Goal: Information Seeking & Learning: Understand process/instructions

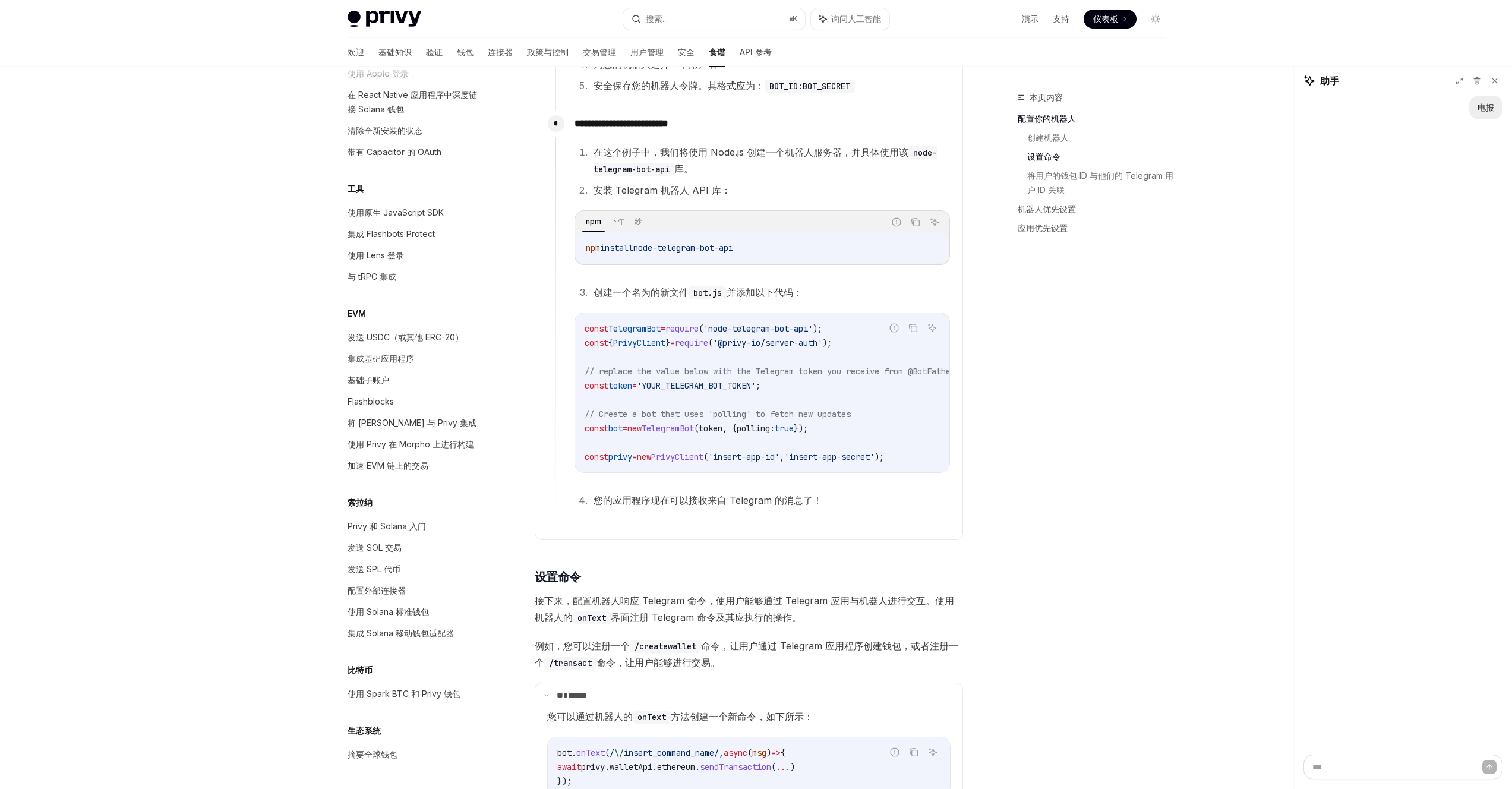
scroll to position [620, 0]
click at [708, 345] on span "require" at bounding box center [691, 342] width 33 height 11
copy code "const { PrivyClient } = require ( '@privy-io/server-auth' );"
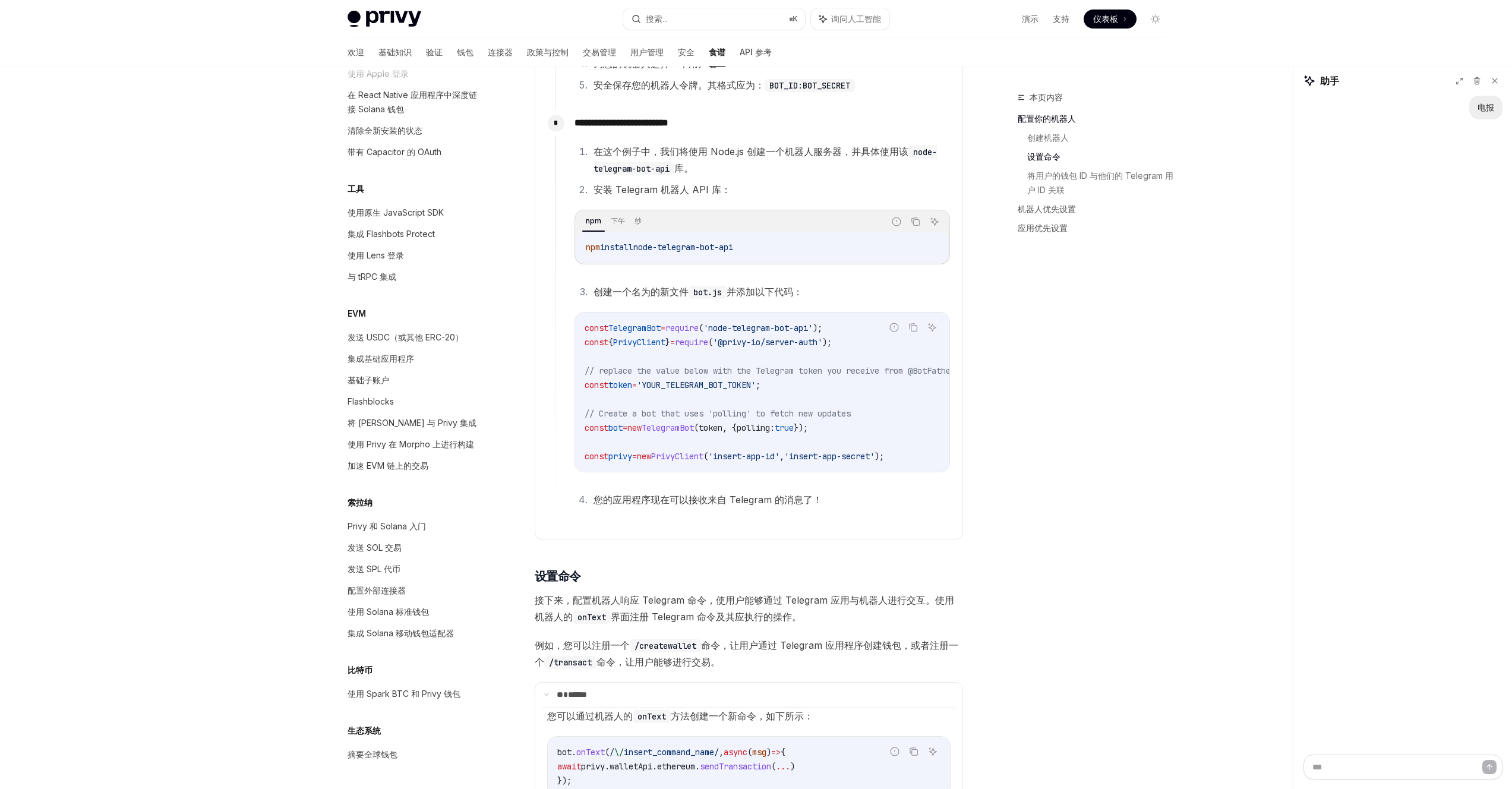
click at [684, 404] on code "const TelegramBot = require ( 'node-telegram-bot-api' ); const { PrivyClient } …" at bounding box center [784, 392] width 399 height 143
click at [703, 453] on span "PrivyClient" at bounding box center [677, 456] width 53 height 11
copy div "const privy = new PrivyClient ( 'insert-app-id' , 'insert-app-secret' );"
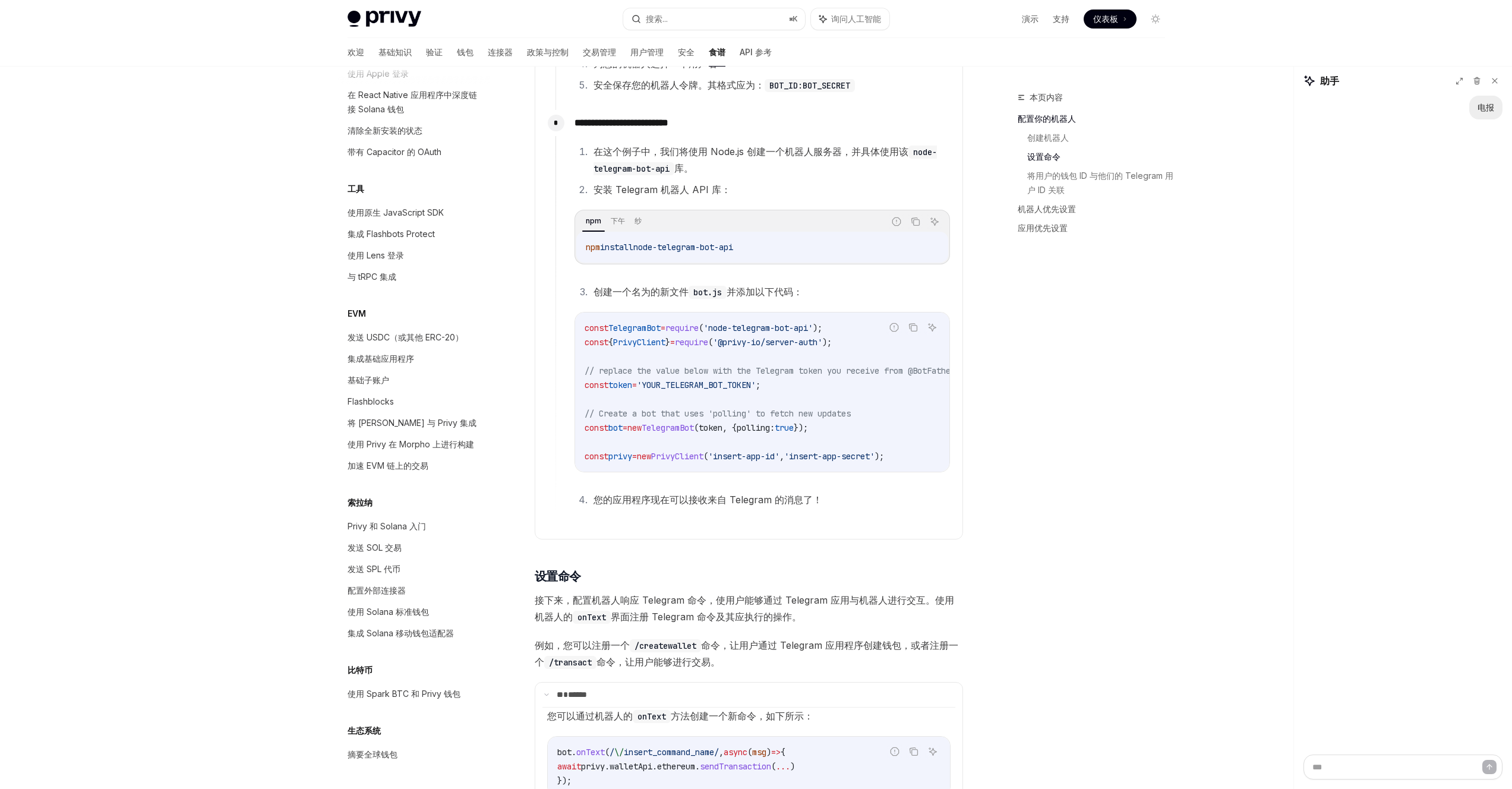
click at [902, 436] on code "const TelegramBot = require ( 'node-telegram-bot-api' ); const { PrivyClient } …" at bounding box center [784, 392] width 399 height 143
click at [701, 380] on span "'YOUR_TELEGRAM_BOT_TOKEN'" at bounding box center [696, 385] width 119 height 11
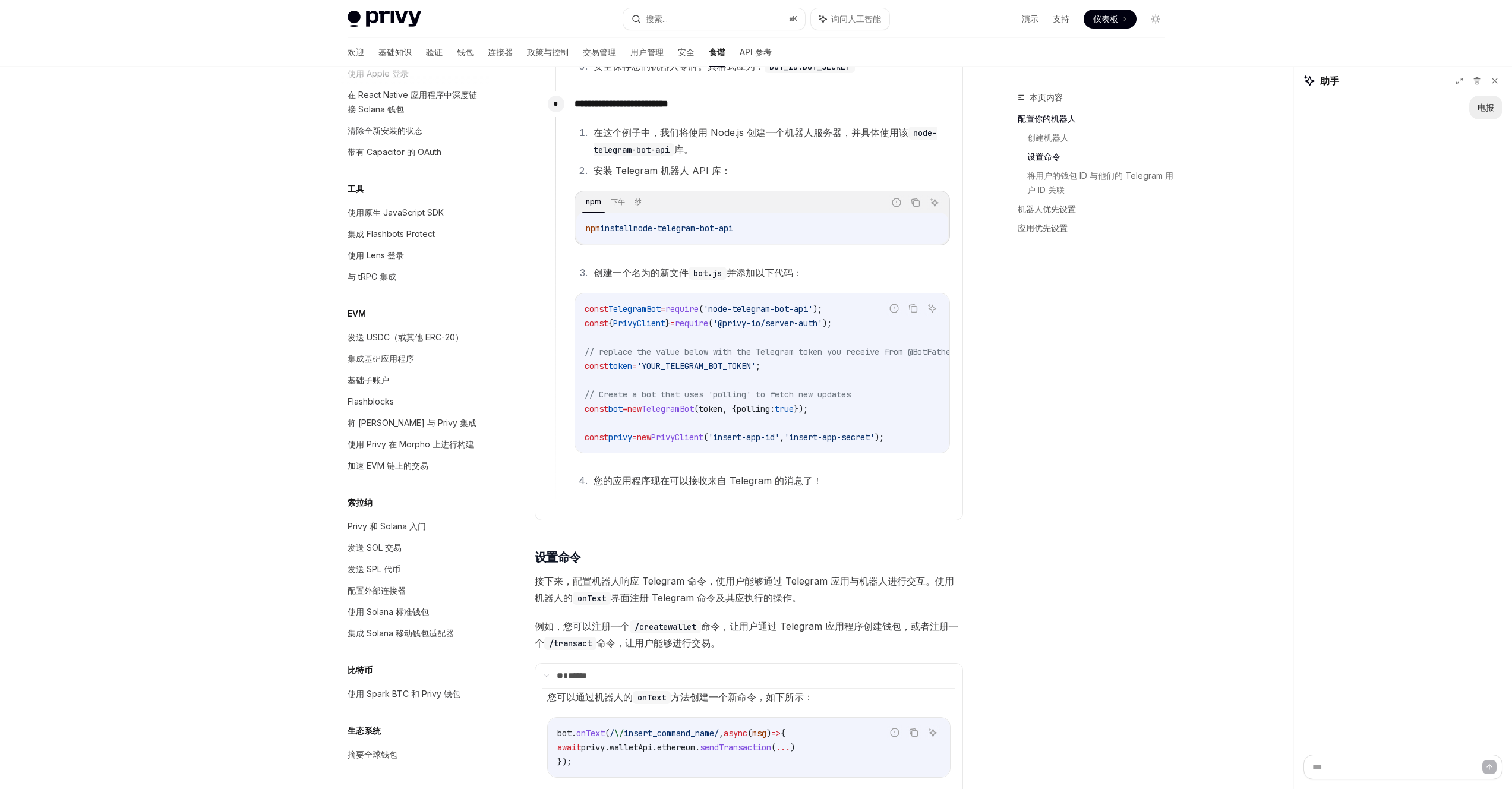
scroll to position [641, 0]
drag, startPoint x: 801, startPoint y: 456, endPoint x: 829, endPoint y: 456, distance: 28.0
click at [829, 456] on div "在这个例子中，我们将使用 Node.js 创建一个机器人服务器，并具体使用该 node-telegram-bot-api 库。 安装 Telegram 机器人…" at bounding box center [762, 304] width 375 height 365
click at [836, 430] on span "'insert-app-secret'" at bounding box center [829, 435] width 90 height 11
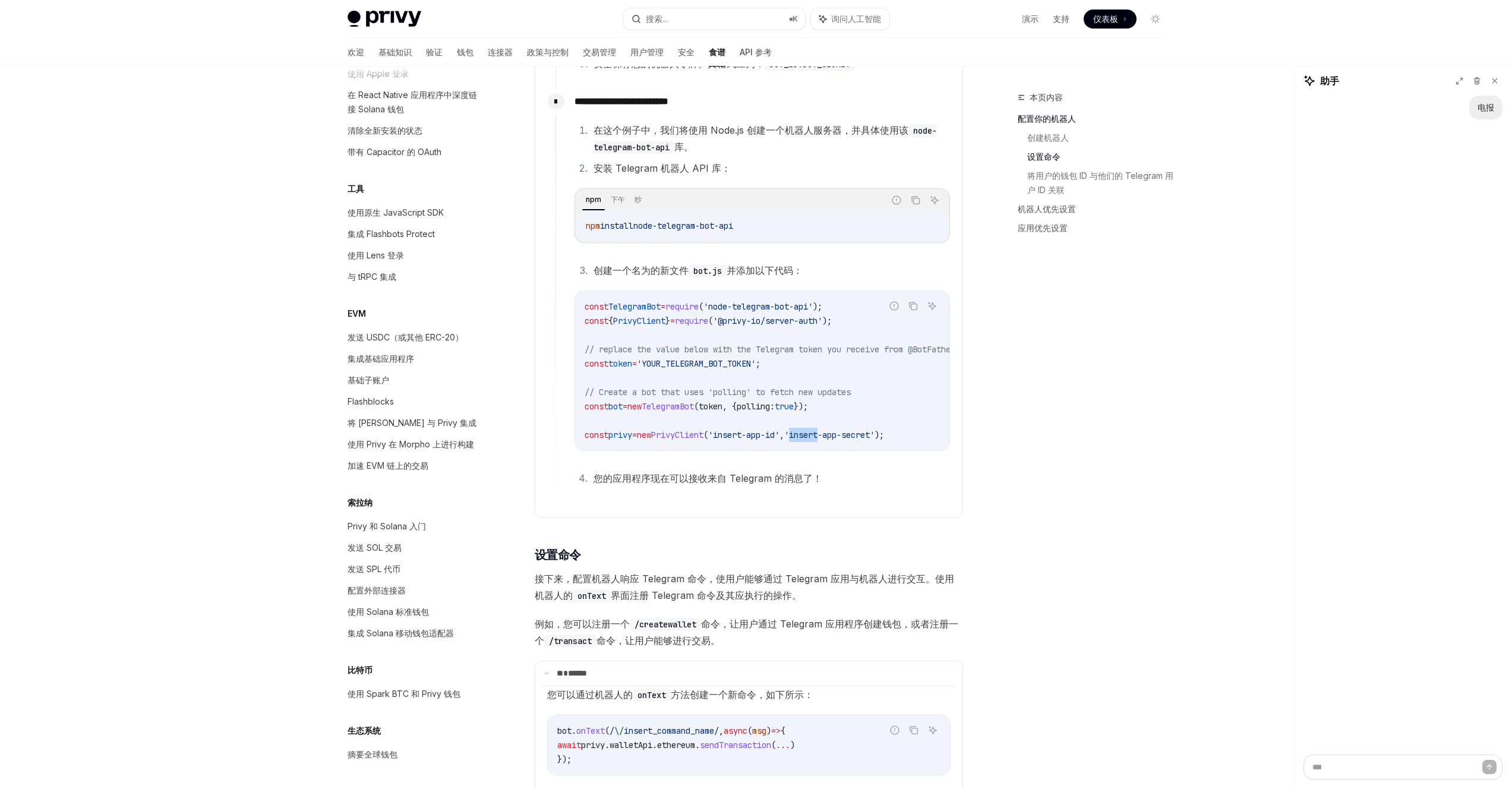
click at [836, 430] on span "'insert-app-secret'" at bounding box center [829, 435] width 90 height 11
click at [874, 436] on span "'insert-app-secret'" at bounding box center [829, 435] width 90 height 11
click at [862, 438] on span "'insert-app-secret'" at bounding box center [829, 435] width 90 height 11
click at [875, 432] on span "'insert-app-secret'" at bounding box center [829, 435] width 90 height 11
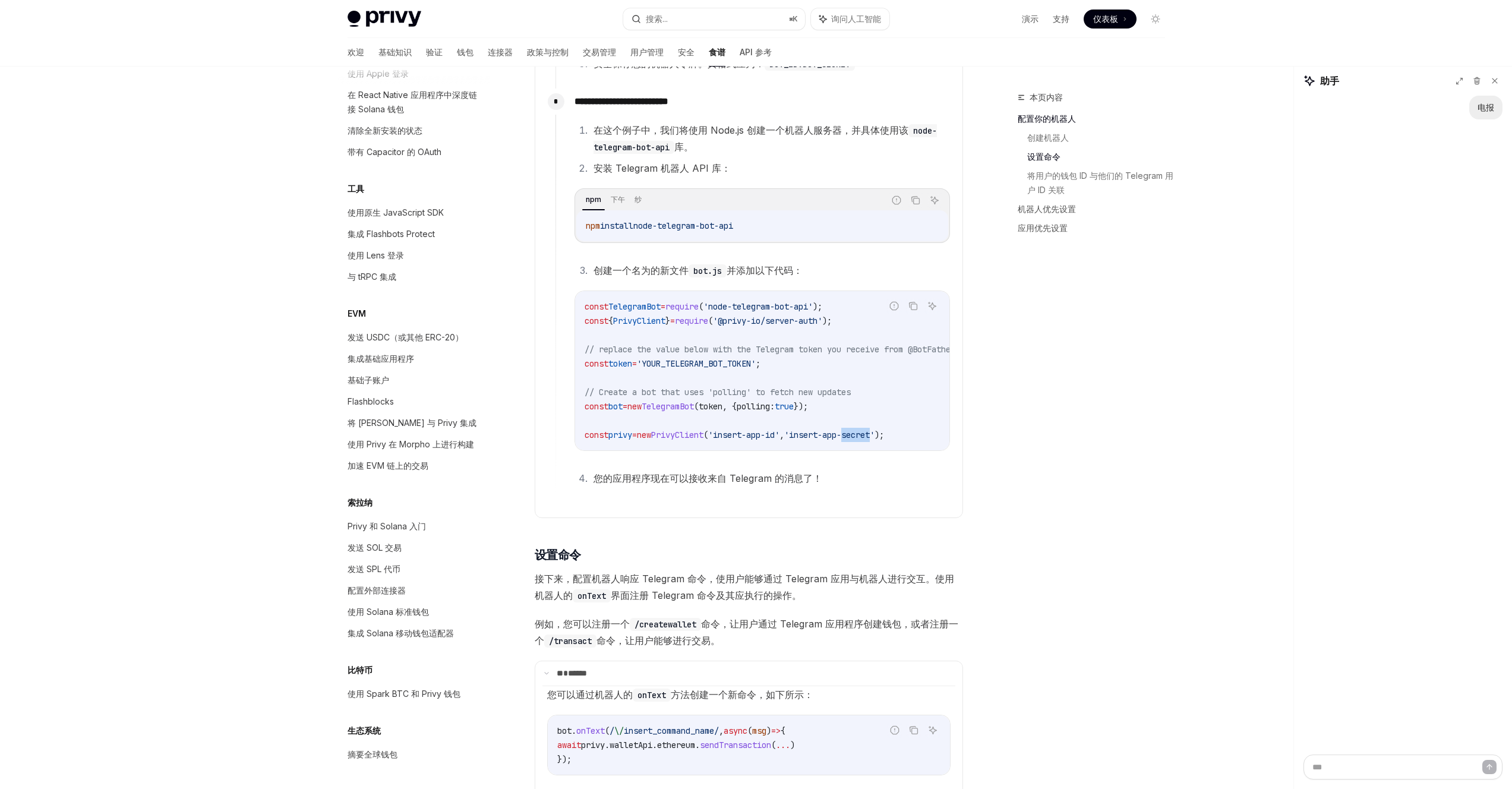
click at [875, 432] on span "'insert-app-secret'" at bounding box center [829, 435] width 90 height 11
click at [868, 503] on div "**********" at bounding box center [753, 296] width 395 height 415
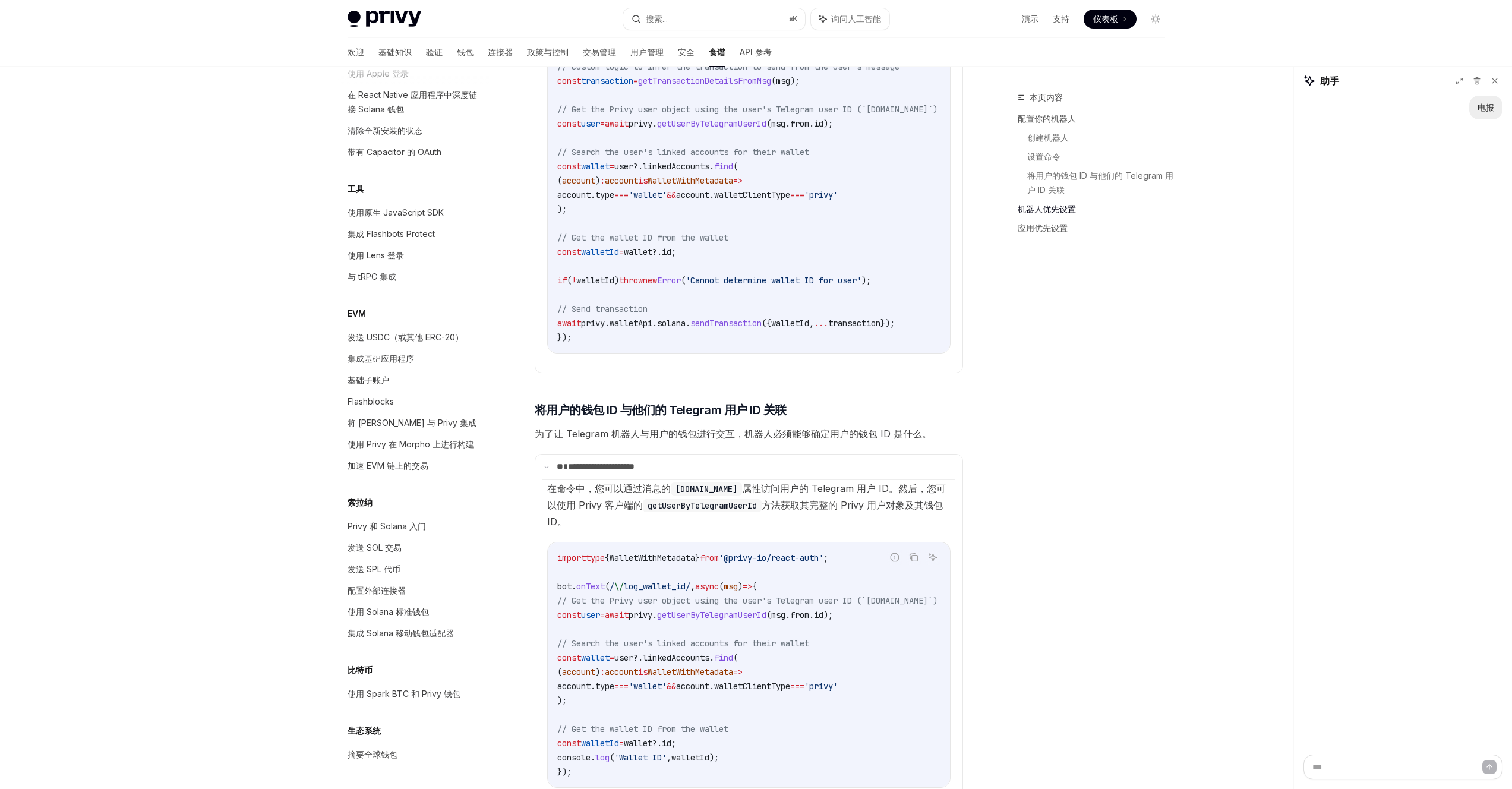
scroll to position [1530, 0]
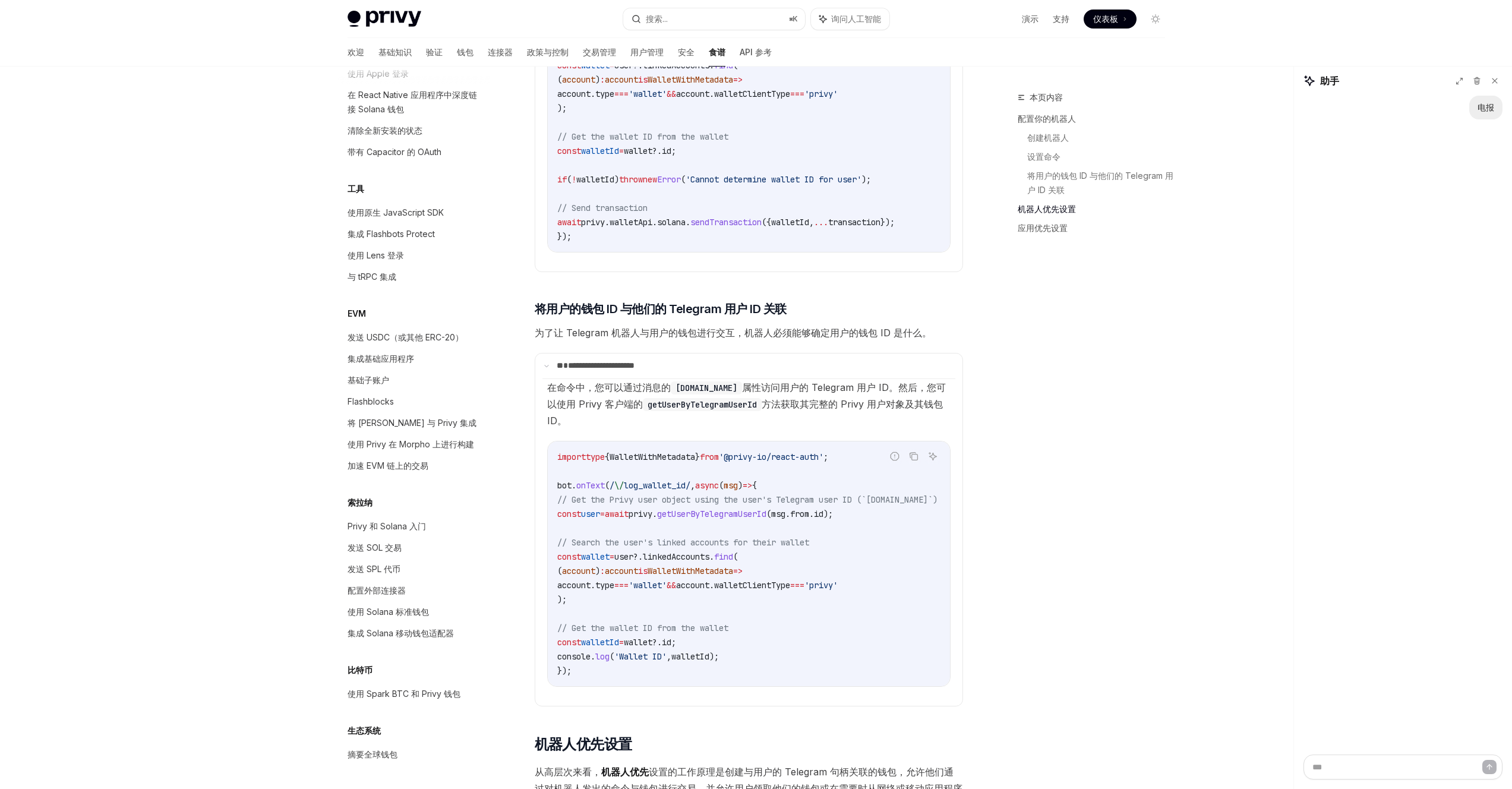
click at [581, 510] on span "const" at bounding box center [568, 514] width 23 height 11
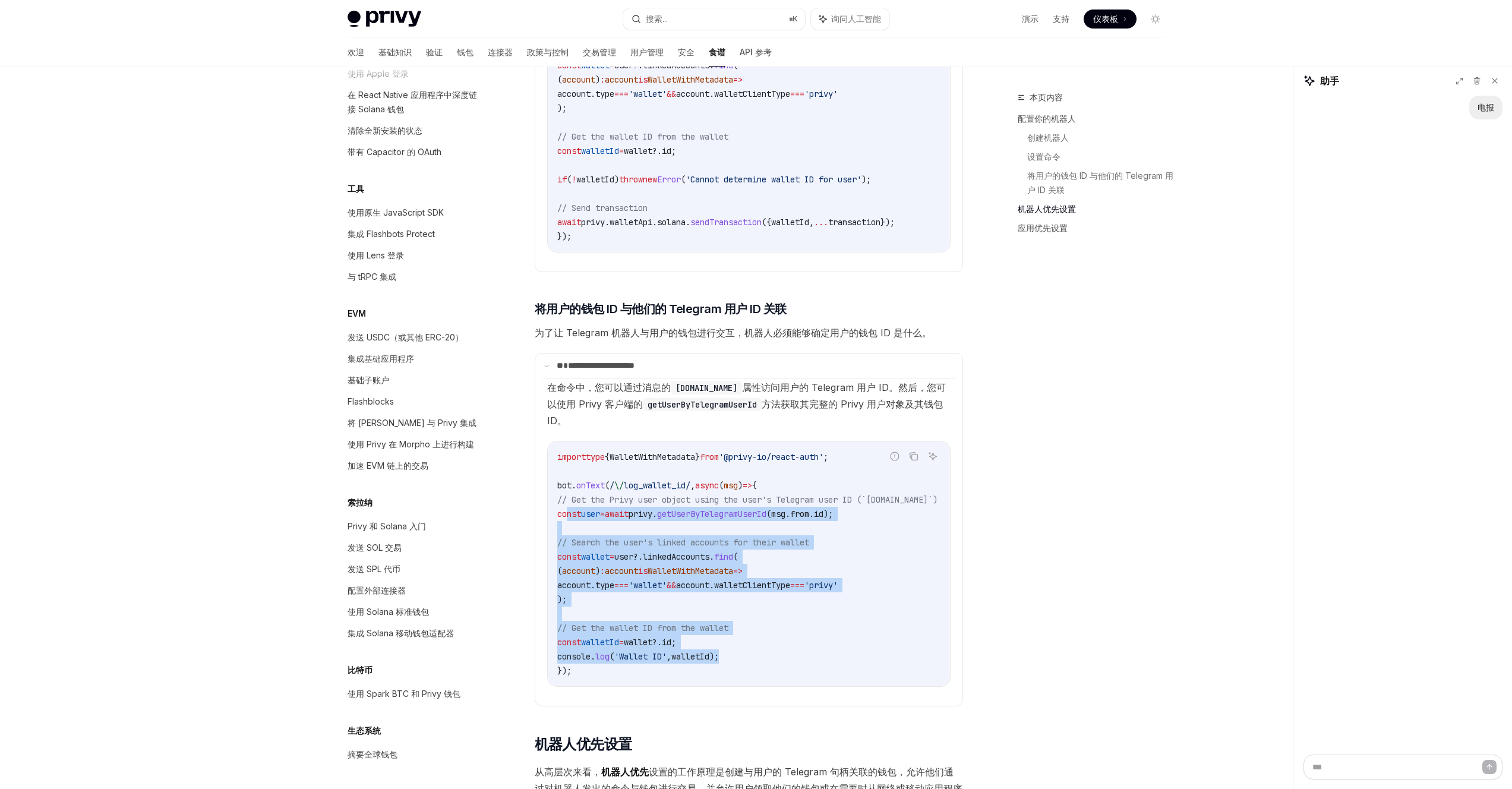
drag, startPoint x: 569, startPoint y: 508, endPoint x: 787, endPoint y: 653, distance: 261.8
click at [787, 653] on code "import type { WalletWithMetadata } from '@privy-io/react-auth' ; bot . onText (…" at bounding box center [761, 564] width 409 height 228
copy code "const user = await privy . getUserByTelegramUserId ( msg . from . id ); // Sear…"
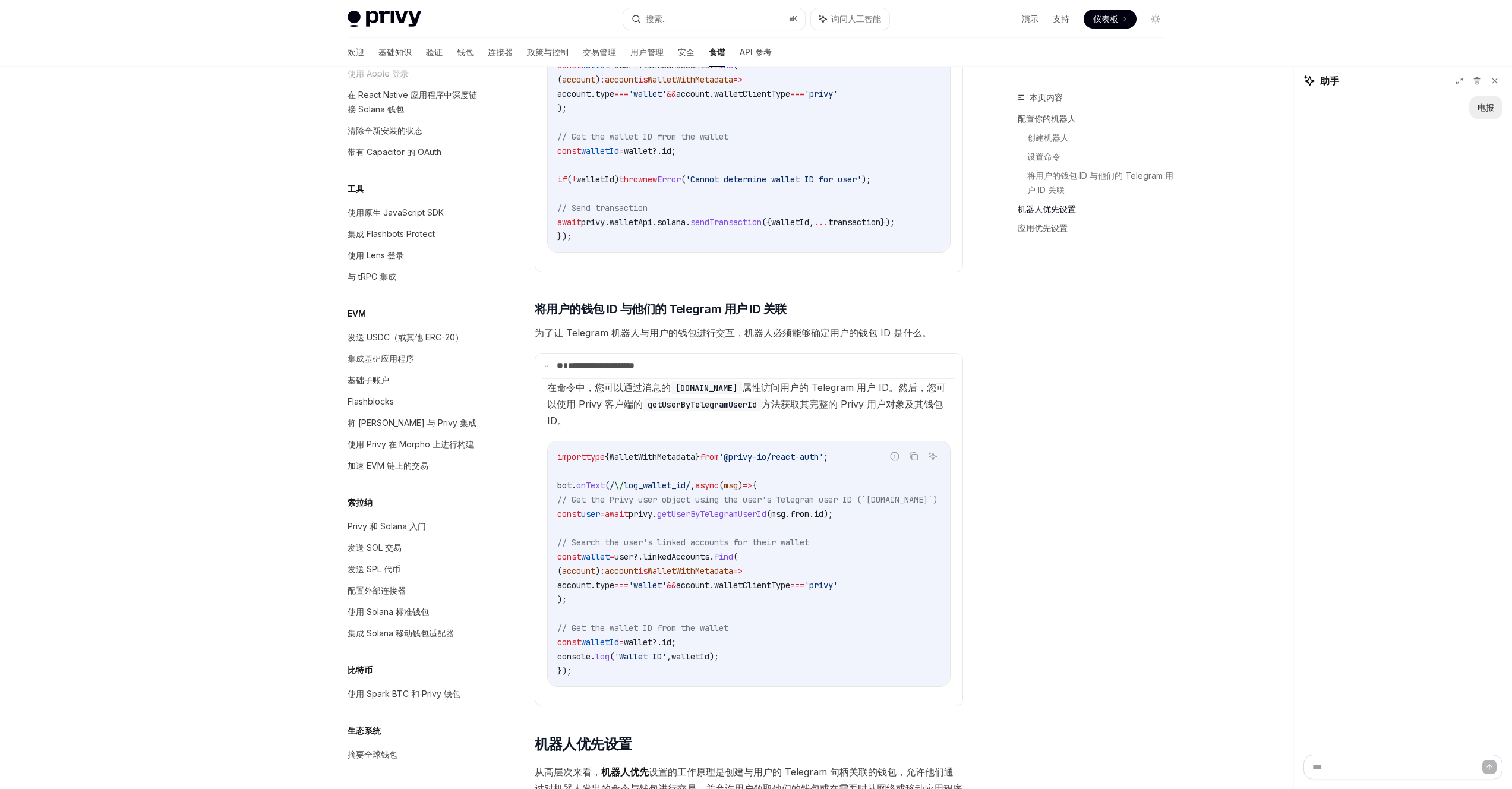
click at [1138, 372] on div "本页内容 配置你的机器人 创建机器人 设置命令 将用户的钱包 ID 与他们的 Telegram 用户 ID 关联 机器人优先设置 应用优先设置" at bounding box center [1084, 439] width 180 height 699
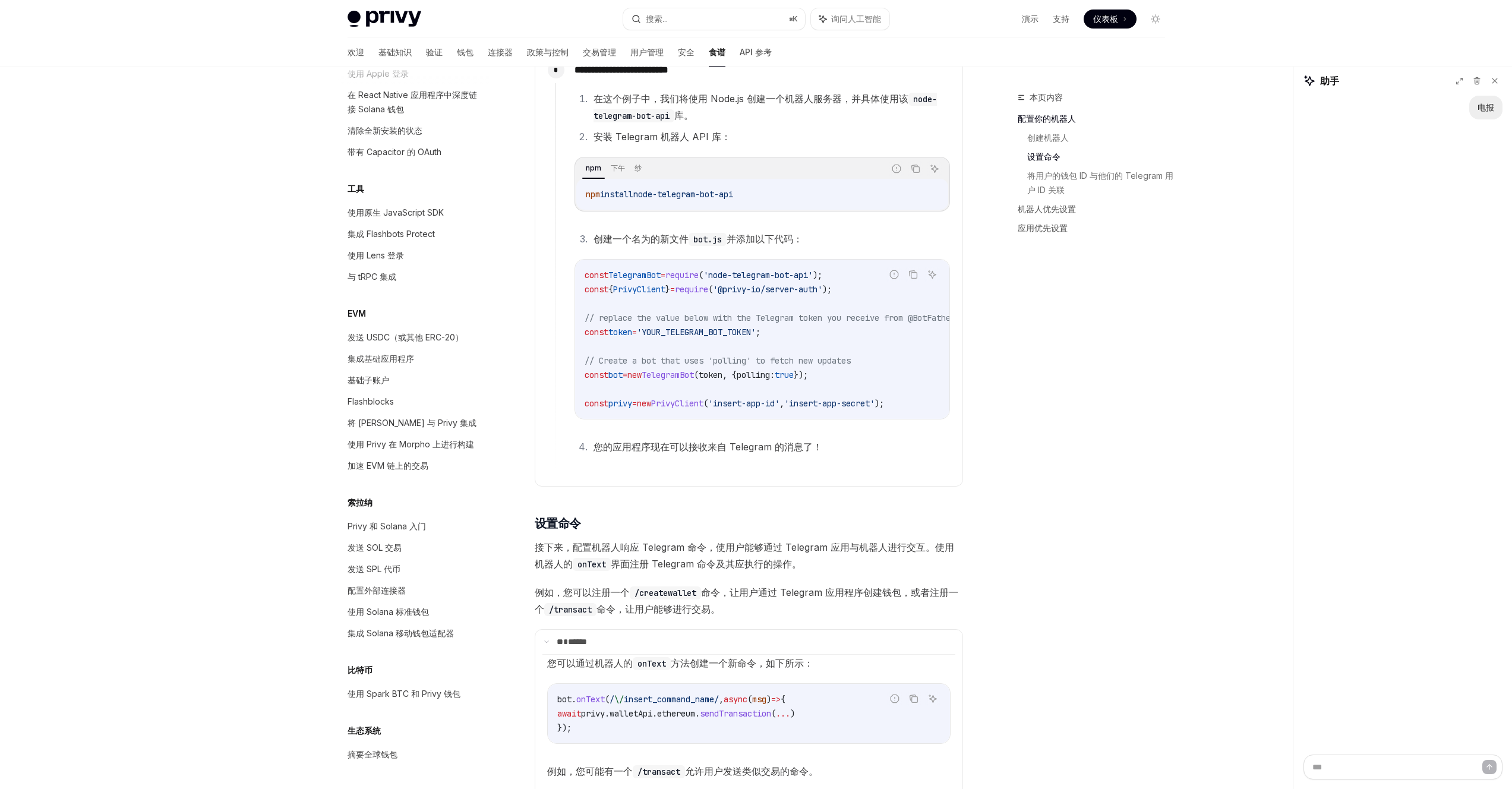
scroll to position [675, 0]
click at [772, 451] on font "您的应用程序现在可以接收来自 Telegram 的消息了！" at bounding box center [708, 445] width 229 height 12
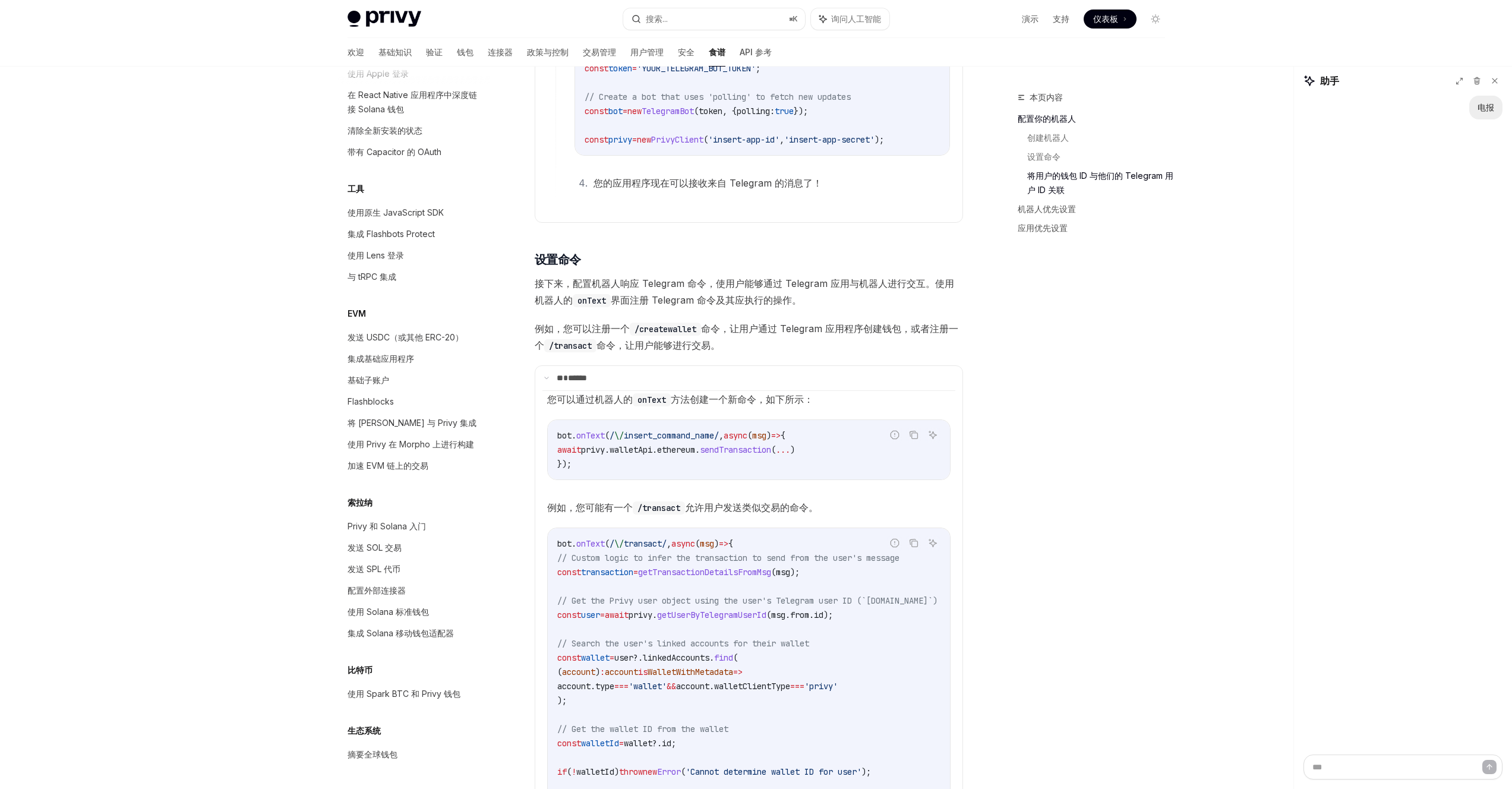
scroll to position [942, 0]
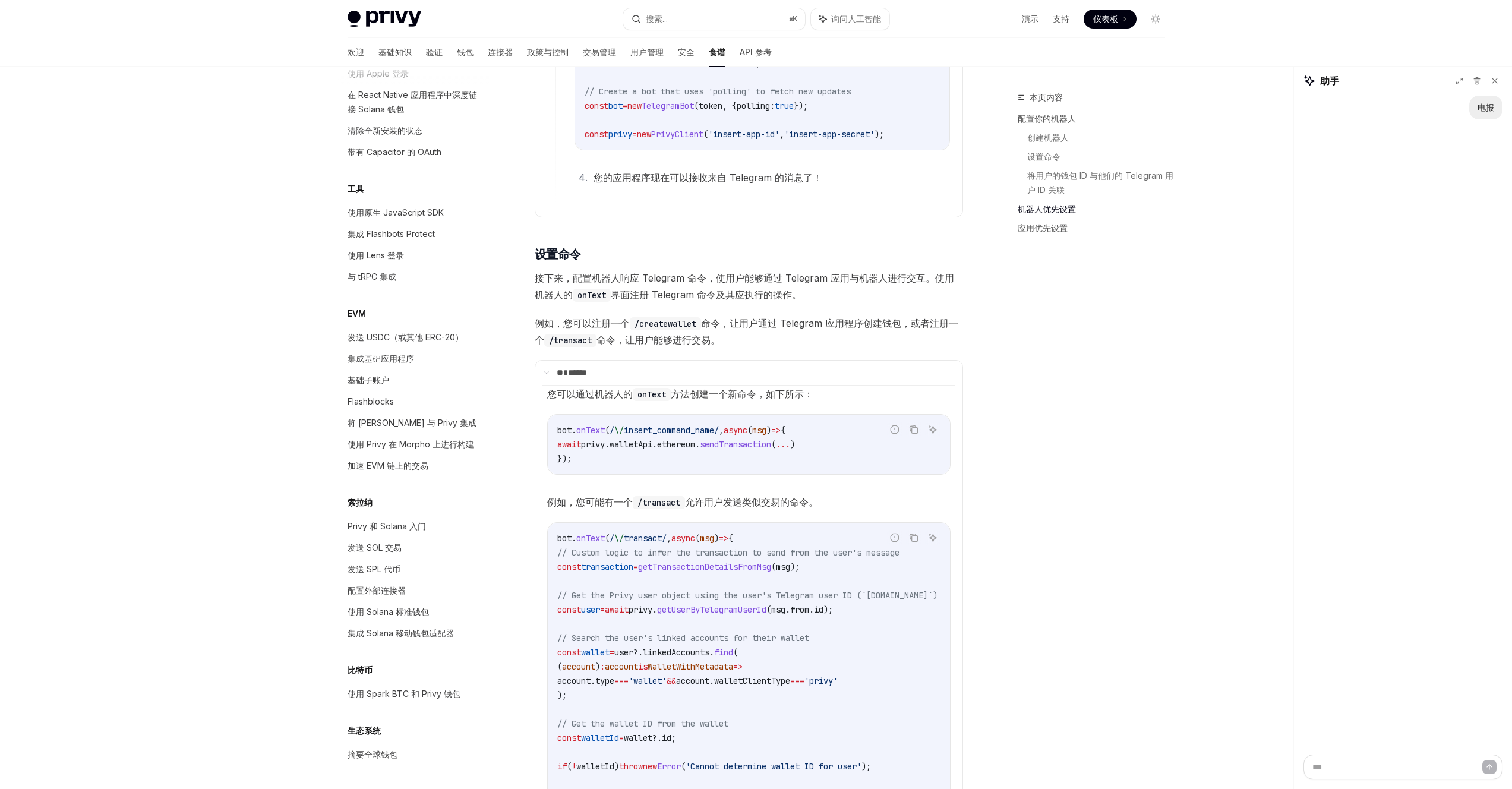
click at [678, 331] on code "/createwallet" at bounding box center [665, 324] width 71 height 13
copy code "createwallet"
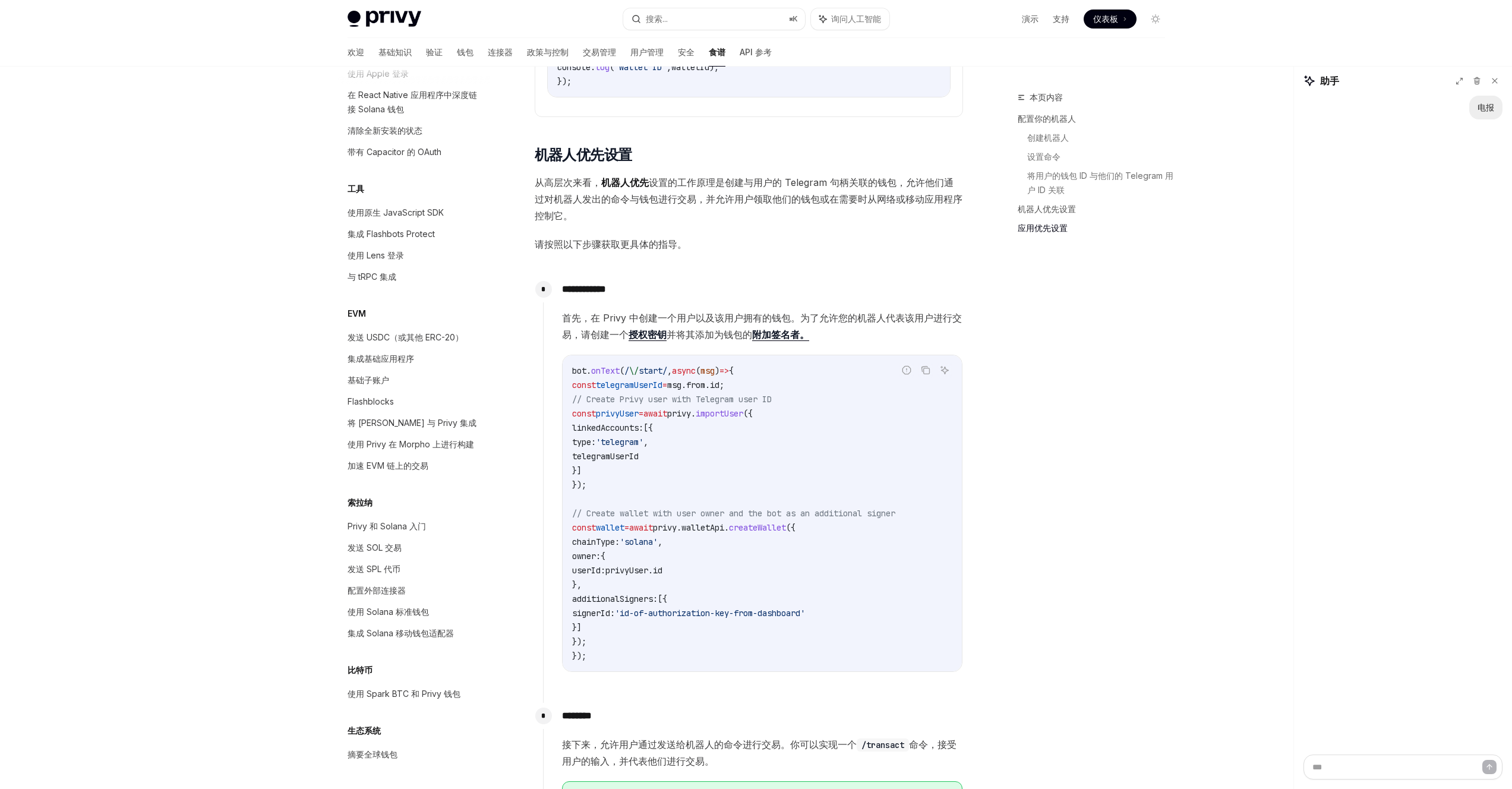
scroll to position [2130, 0]
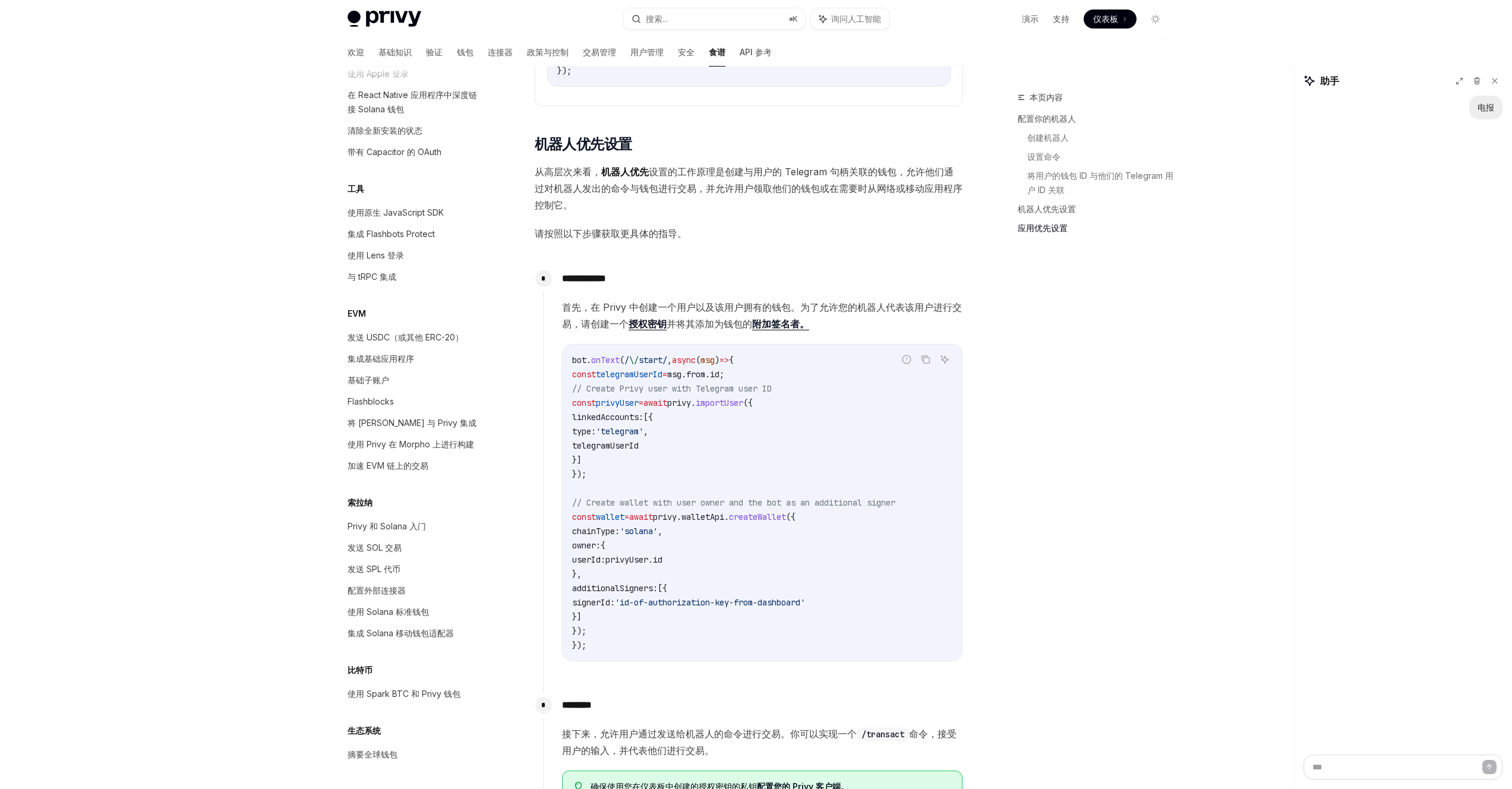
drag, startPoint x: 592, startPoint y: 374, endPoint x: 716, endPoint y: 627, distance: 281.8
click at [716, 627] on code "bot . onText ( / \/ start/ , async ( msg ) => { const telegramUserId = msg . fr…" at bounding box center [762, 503] width 380 height 299
copy code "const telegramUserId = msg . from . id ; // Create Privy user with Telegram use…"
click at [1145, 407] on div "本页内容 配置你的机器人 创建机器人 设置命令 将用户的钱包 ID 与他们的 Telegram 用户 ID 关联 机器人优先设置 应用优先设置" at bounding box center [1084, 439] width 180 height 699
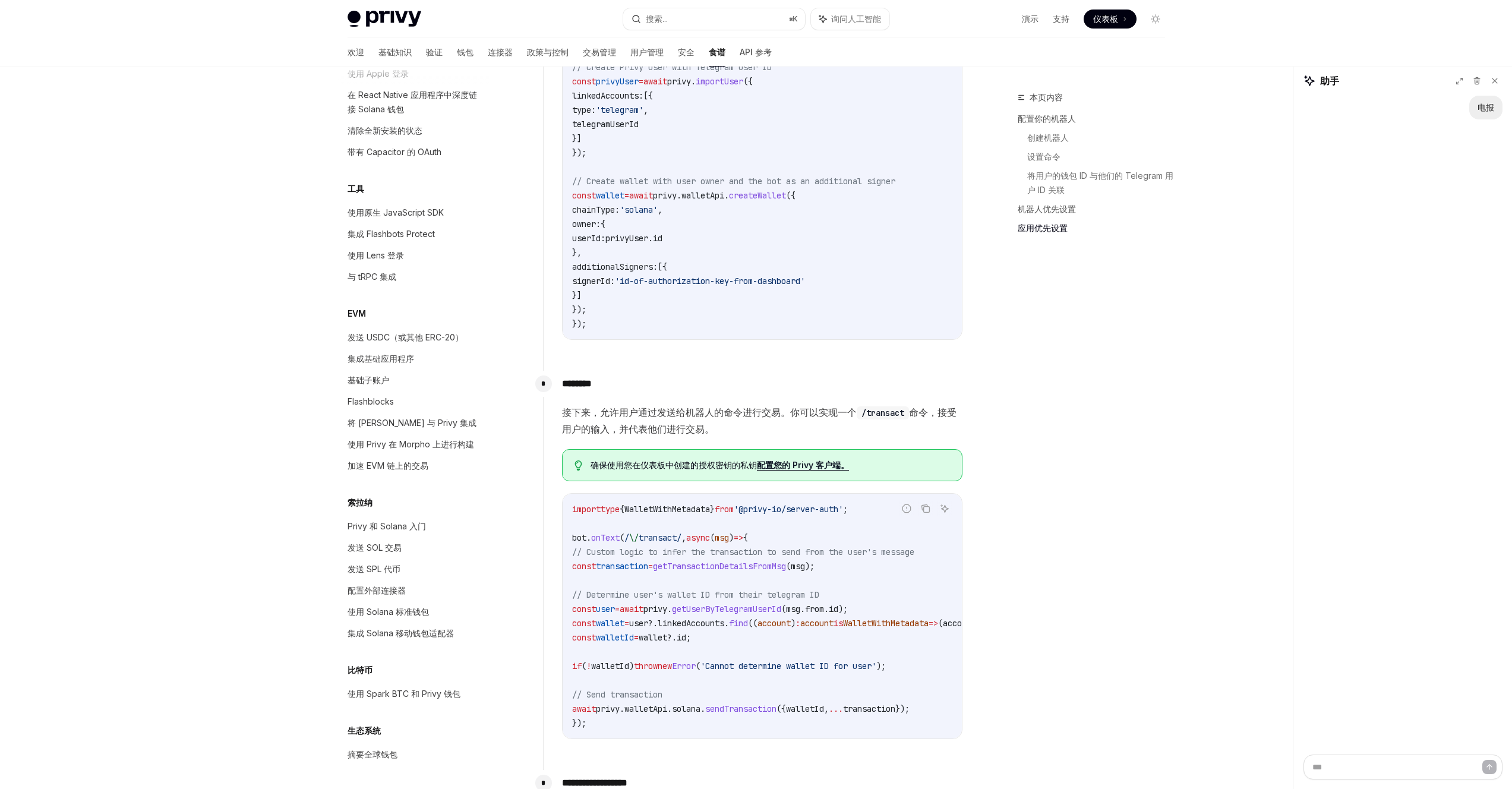
scroll to position [2453, 0]
drag, startPoint x: 1318, startPoint y: 376, endPoint x: 1316, endPoint y: 280, distance: 96.0
click at [1321, 361] on div "电报" at bounding box center [1403, 425] width 218 height 659
type textarea "*"
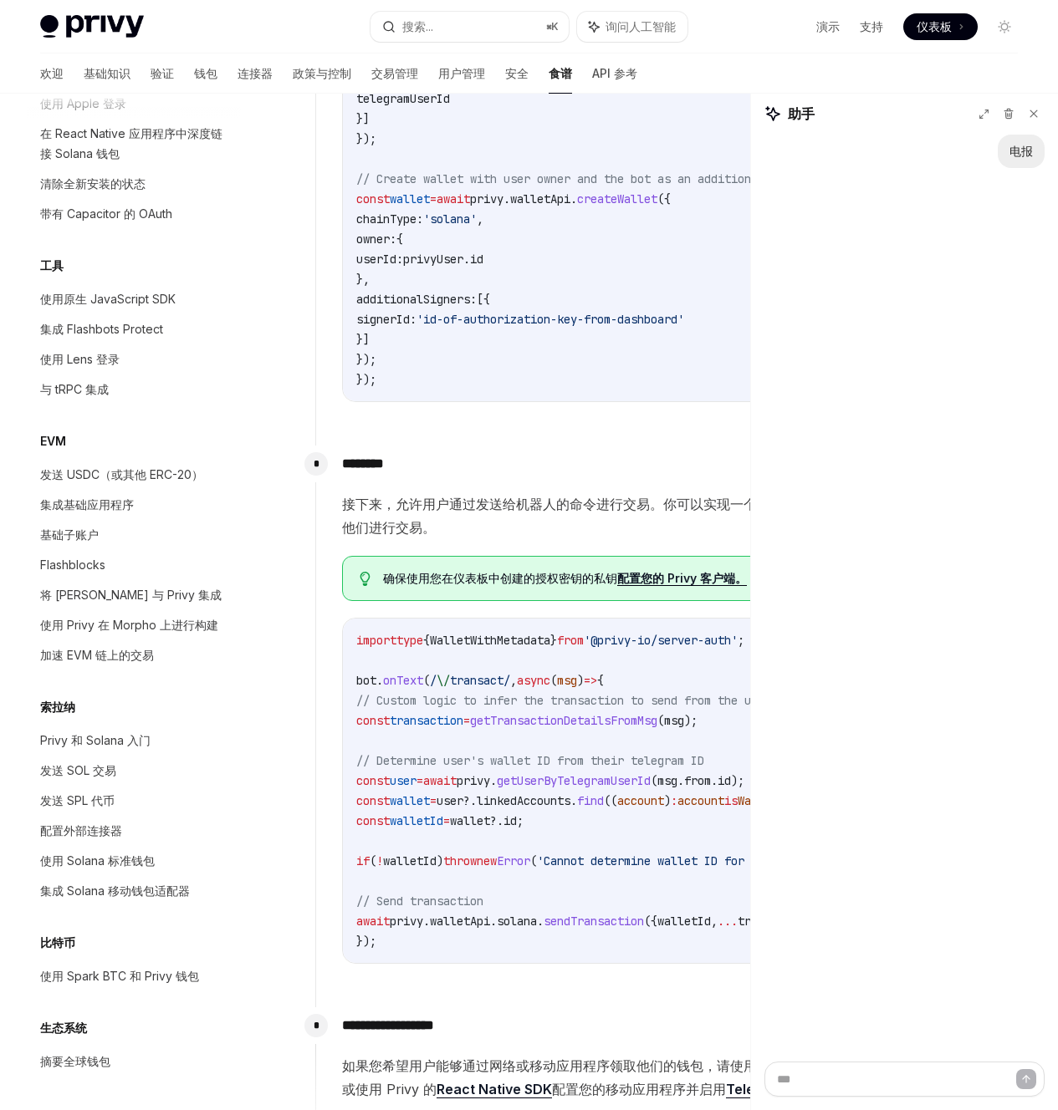
scroll to position [3190, 0]
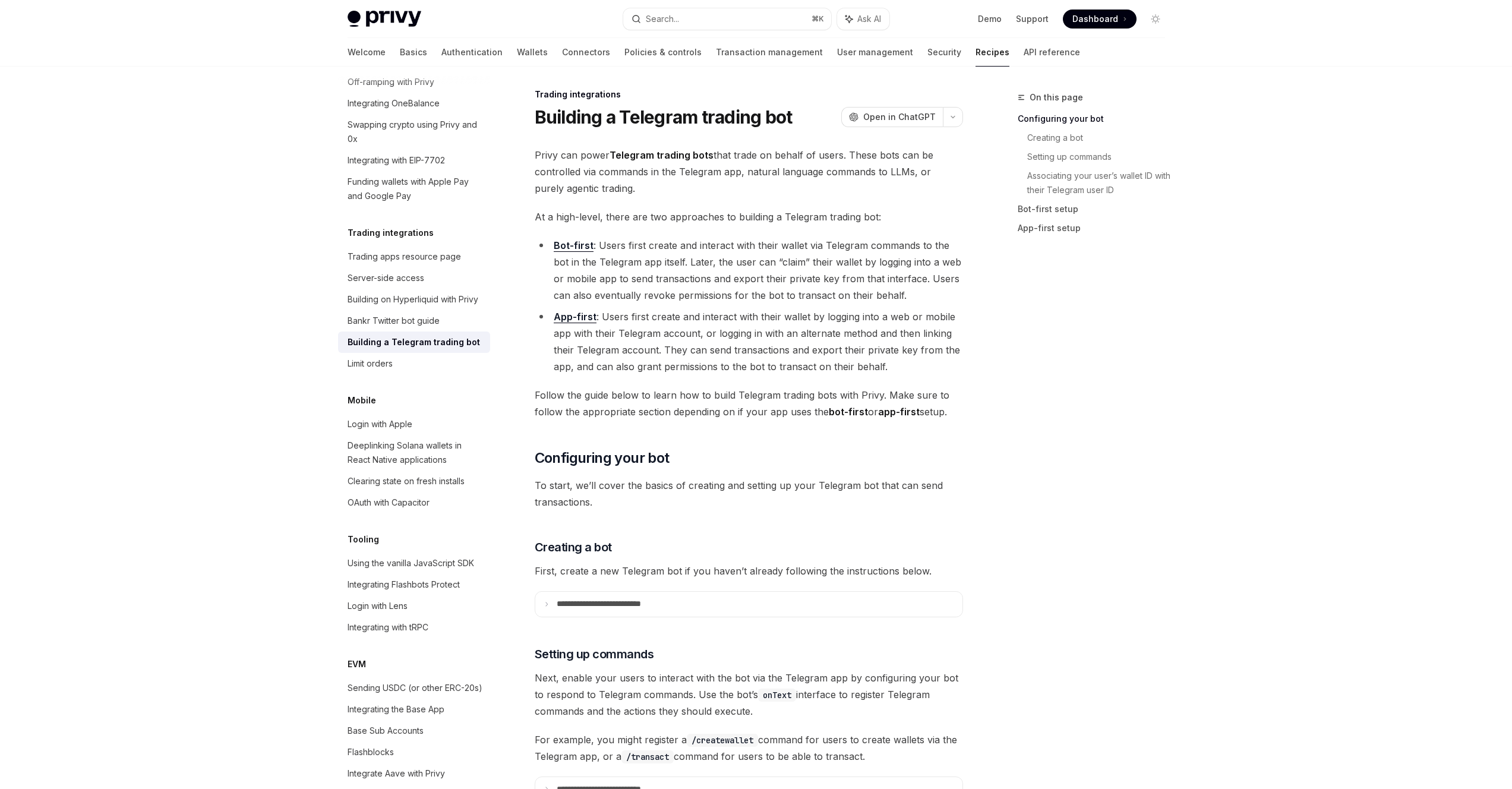
scroll to position [23, 0]
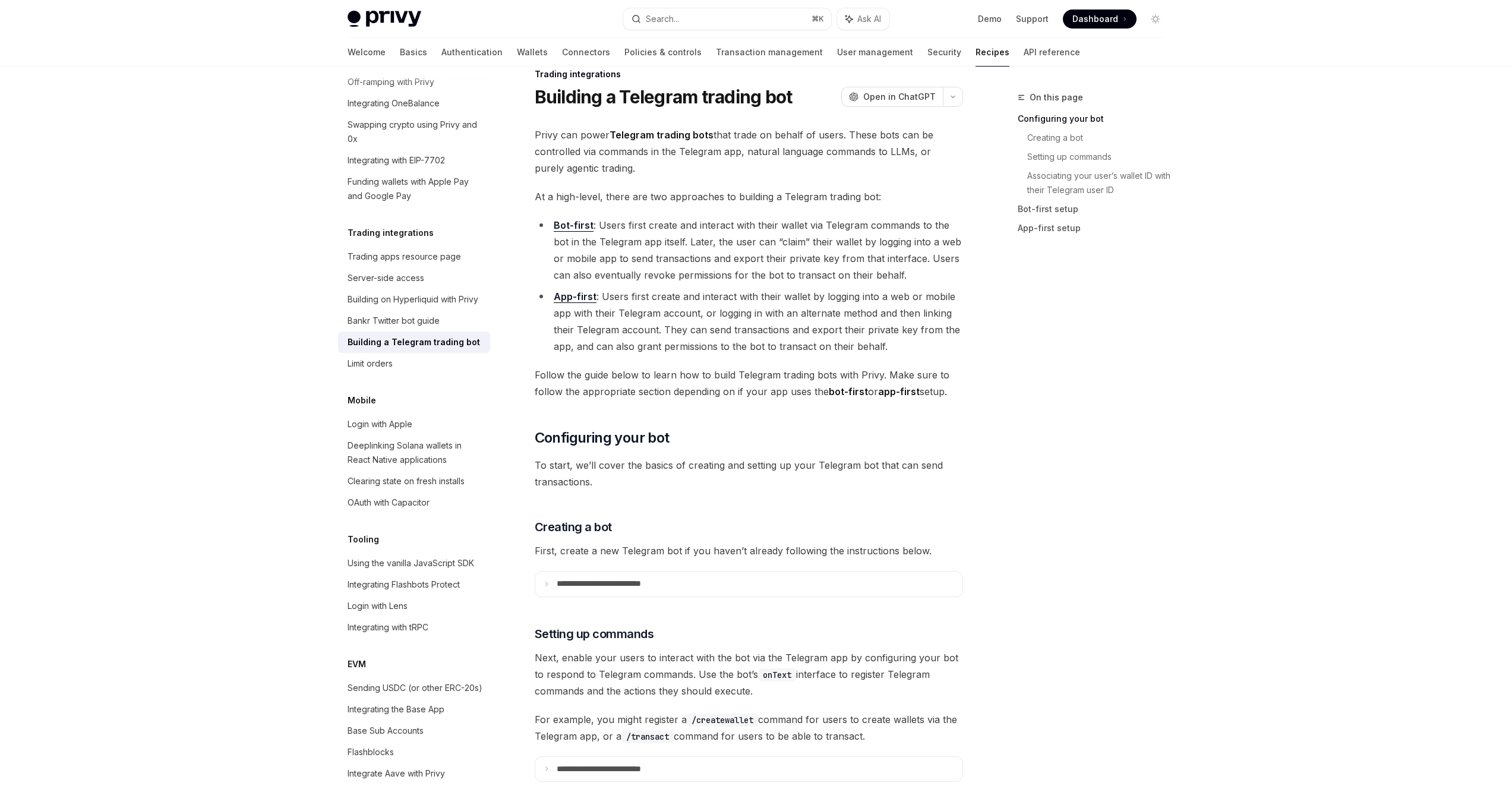
click at [1114, 17] on span "Dashboard" at bounding box center [1095, 18] width 45 height 12
click at [382, 16] on img at bounding box center [384, 18] width 74 height 16
type textarea "*"
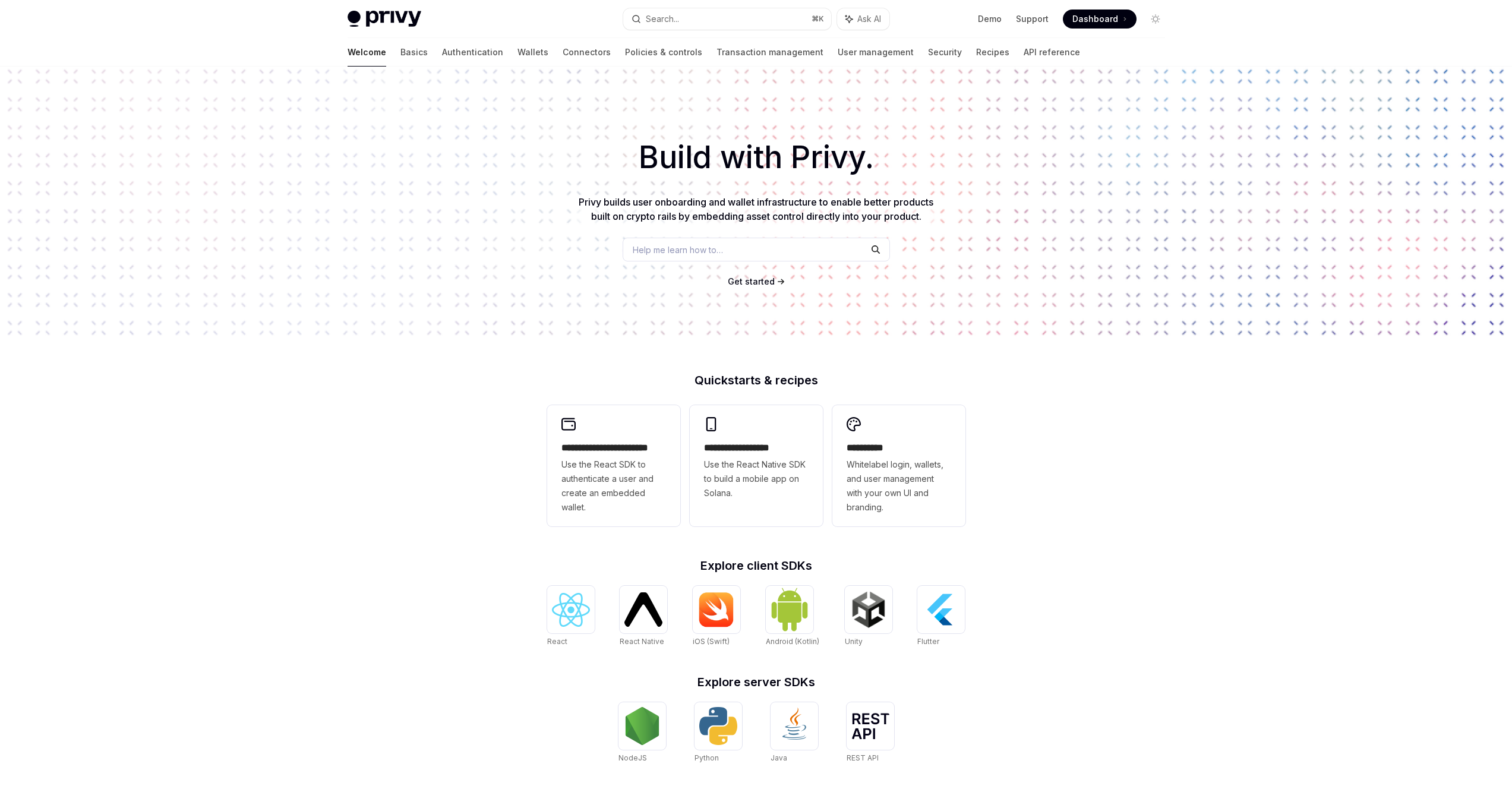
click at [1079, 19] on span "Dashboard" at bounding box center [1095, 18] width 45 height 12
click at [758, 286] on span "Get started" at bounding box center [751, 281] width 47 height 10
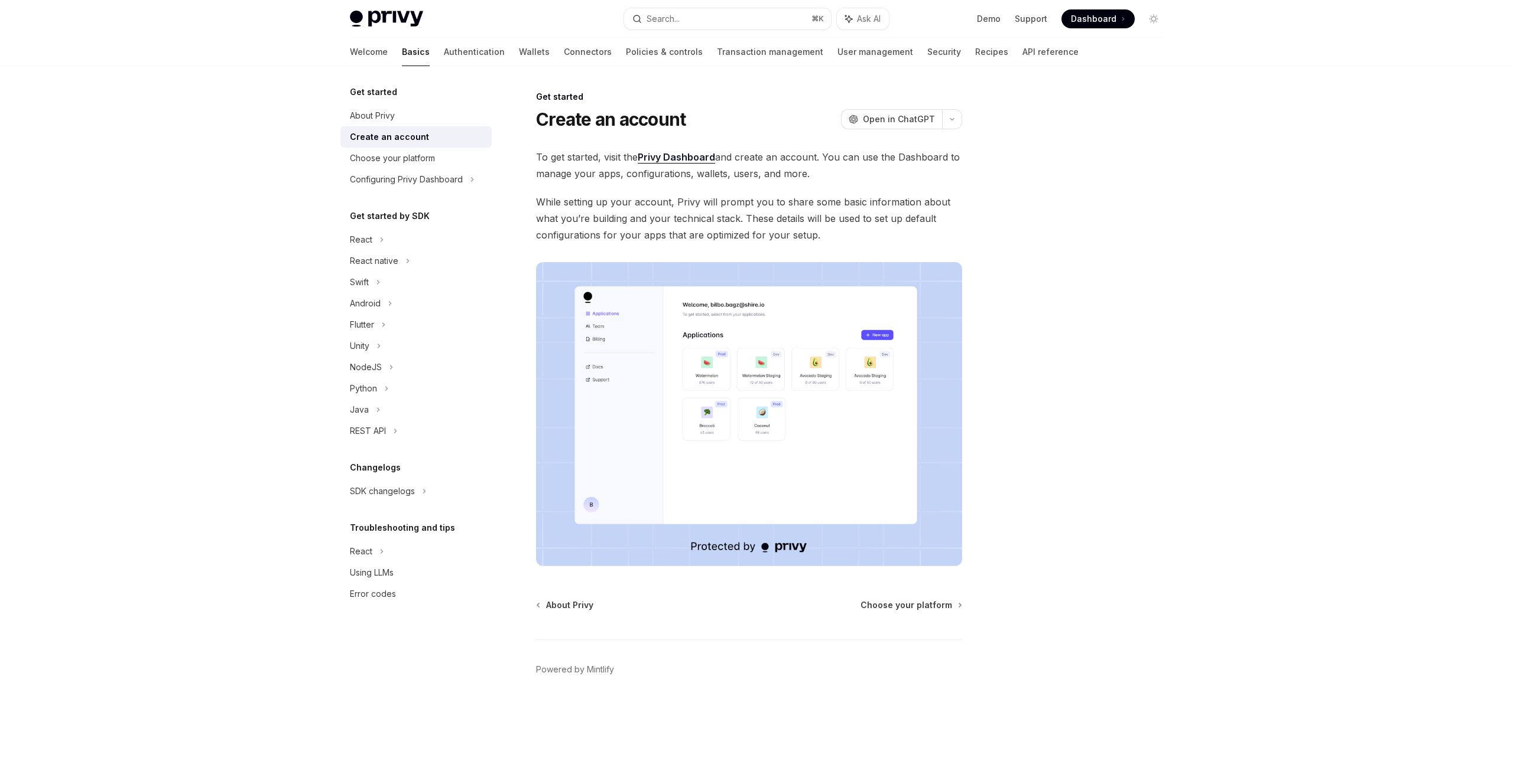
click at [668, 153] on link "Privy Dashboard" at bounding box center [676, 158] width 78 height 13
click at [697, 157] on link "Privy Dashboard" at bounding box center [676, 158] width 78 height 13
click at [379, 13] on img at bounding box center [387, 18] width 73 height 16
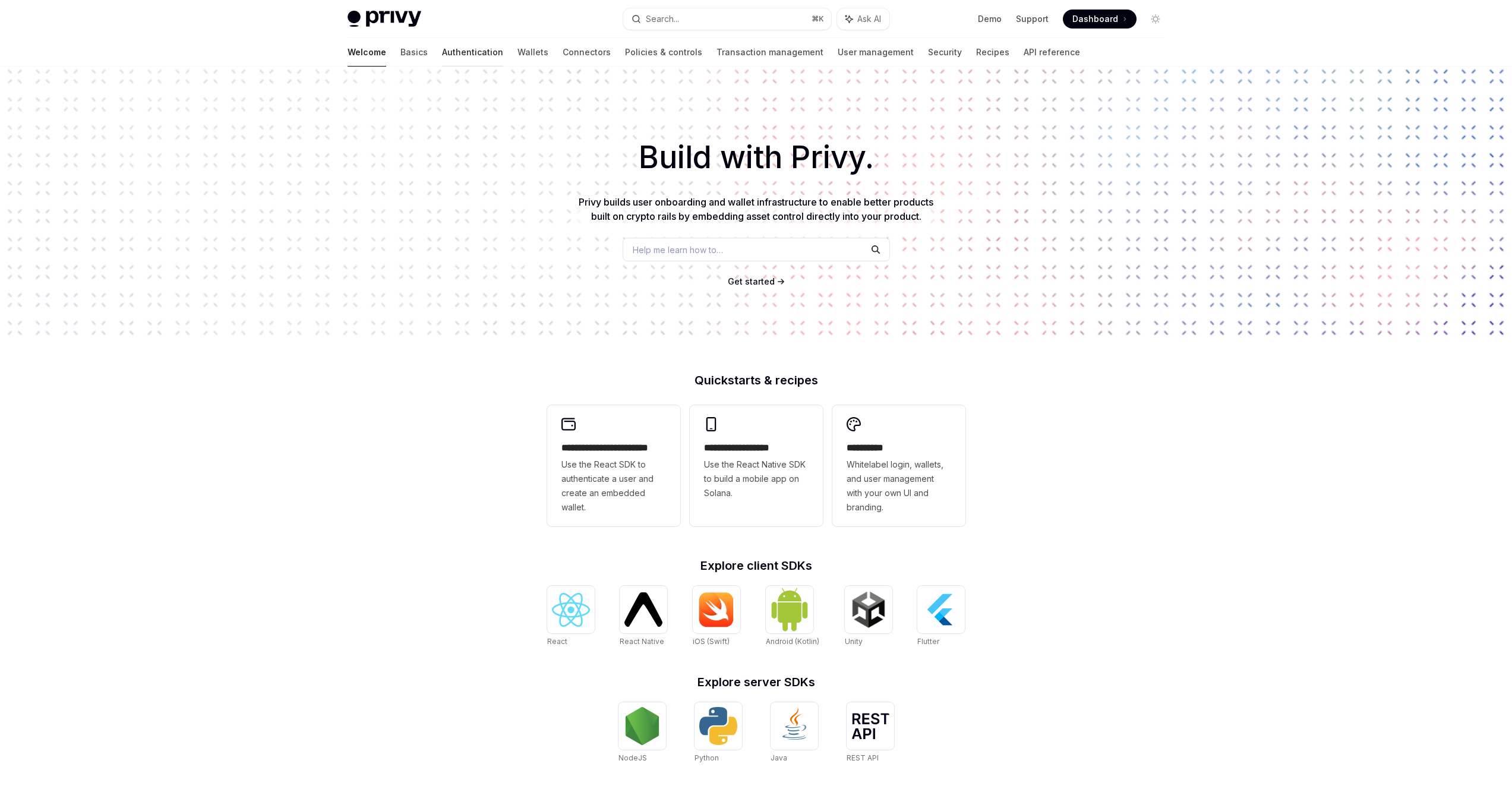
click at [442, 58] on link "Authentication" at bounding box center [472, 53] width 61 height 28
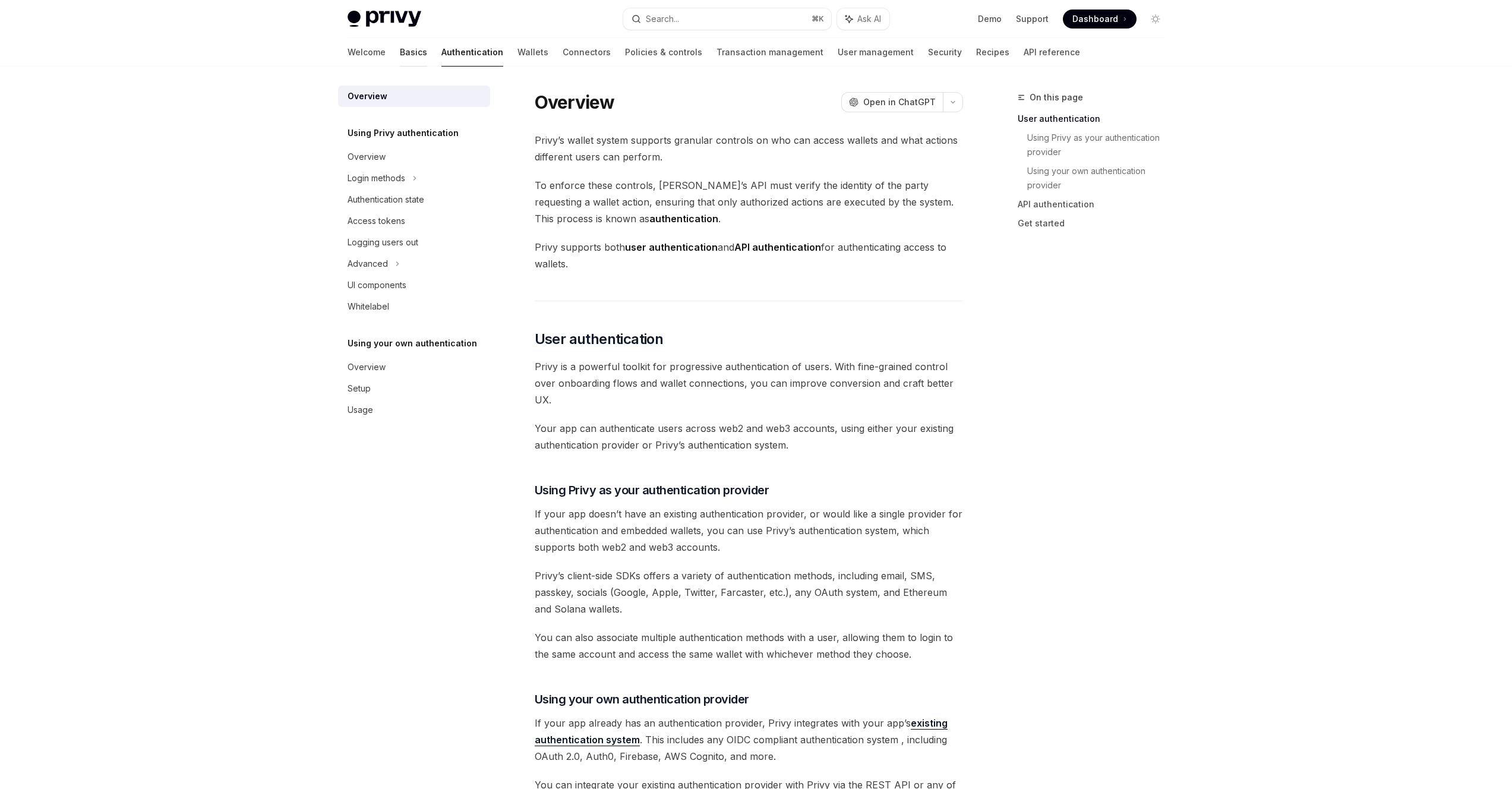
click at [400, 58] on link "Basics" at bounding box center [414, 53] width 27 height 28
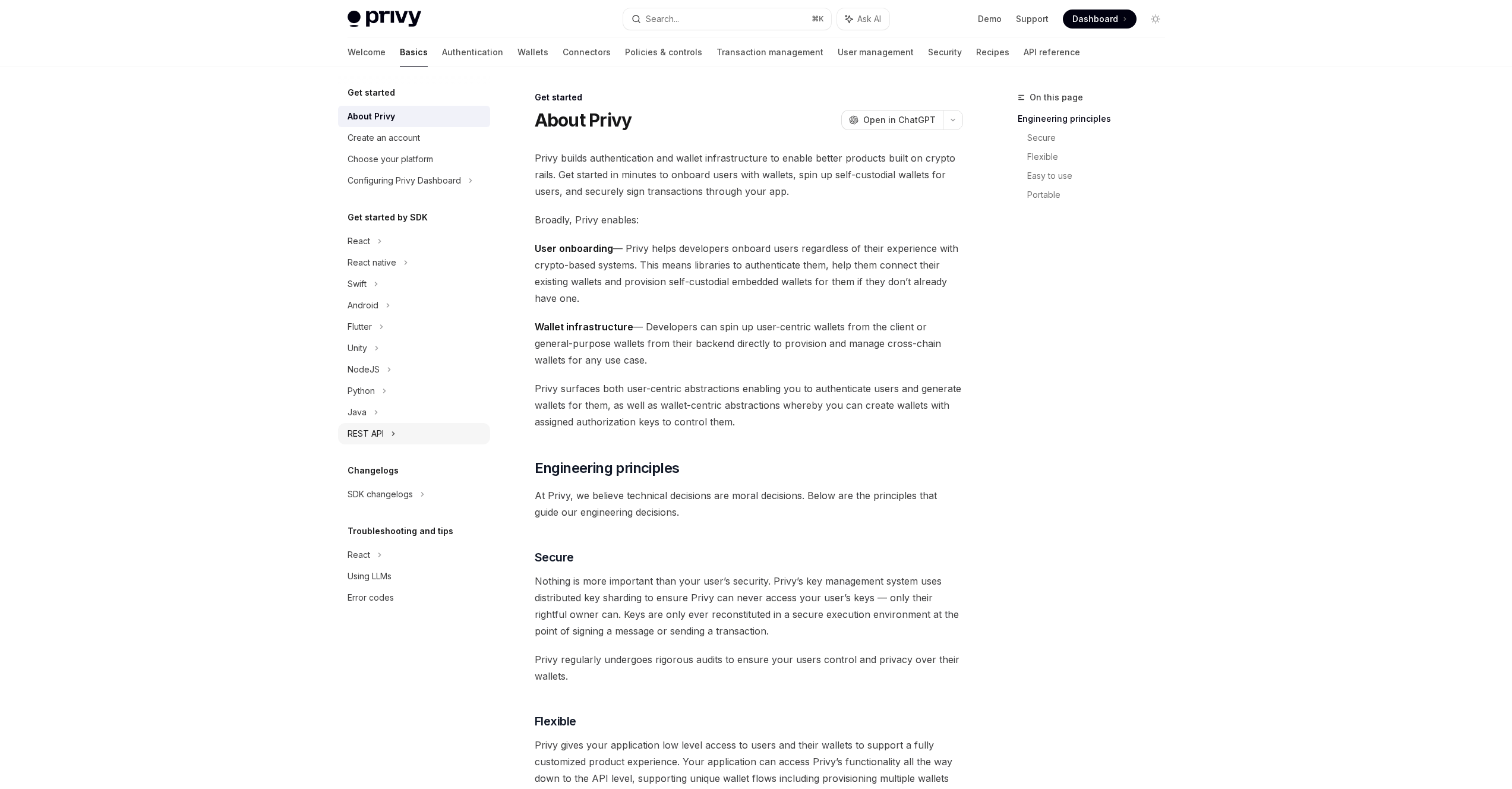
click at [395, 436] on icon at bounding box center [393, 434] width 5 height 14
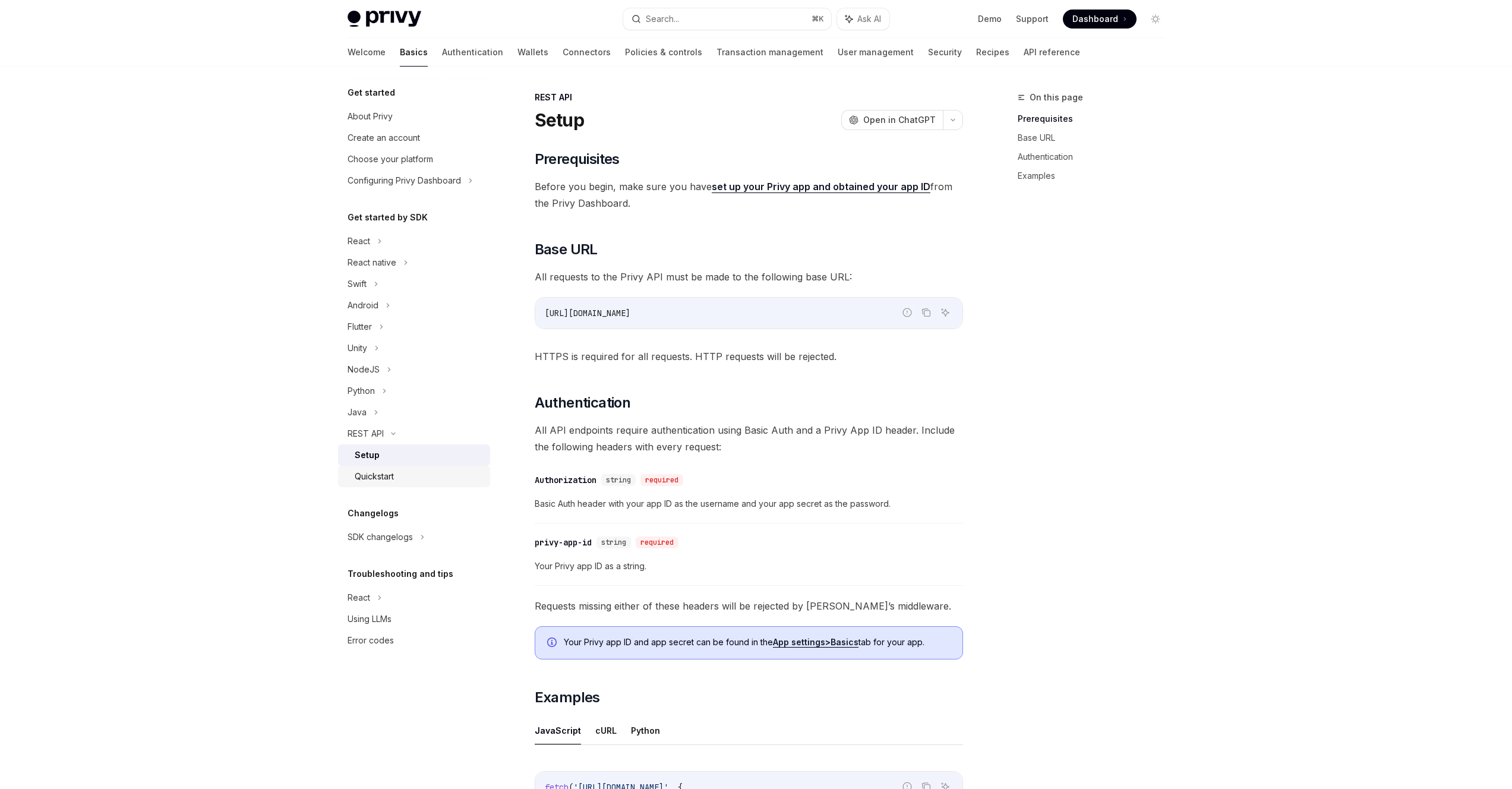
click at [392, 466] on link "Quickstart" at bounding box center [414, 477] width 152 height 21
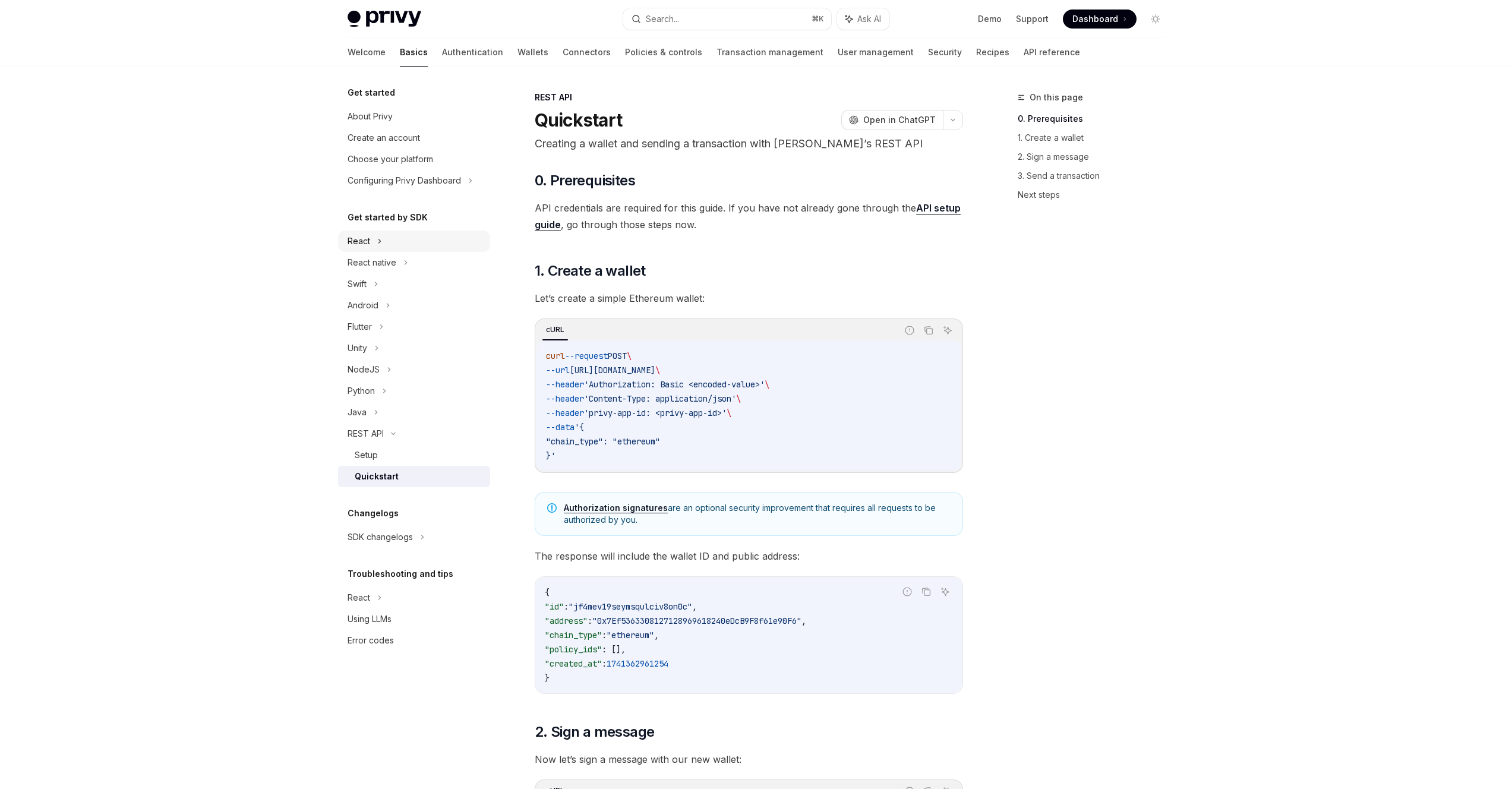
click at [380, 240] on icon at bounding box center [379, 241] width 5 height 14
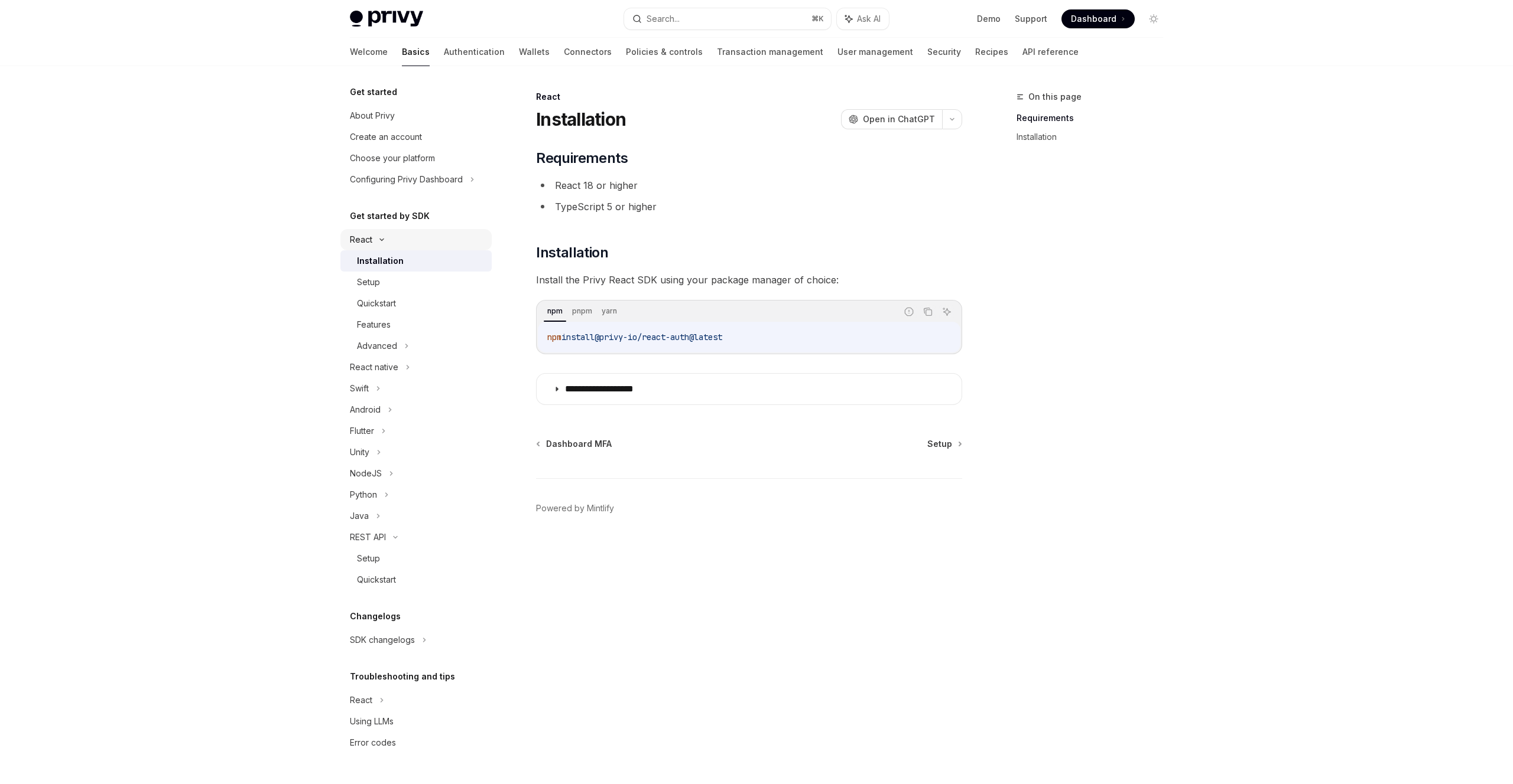
click at [378, 238] on icon at bounding box center [382, 239] width 14 height 5
click at [380, 369] on div "NodeJS" at bounding box center [365, 367] width 32 height 14
type textarea "*"
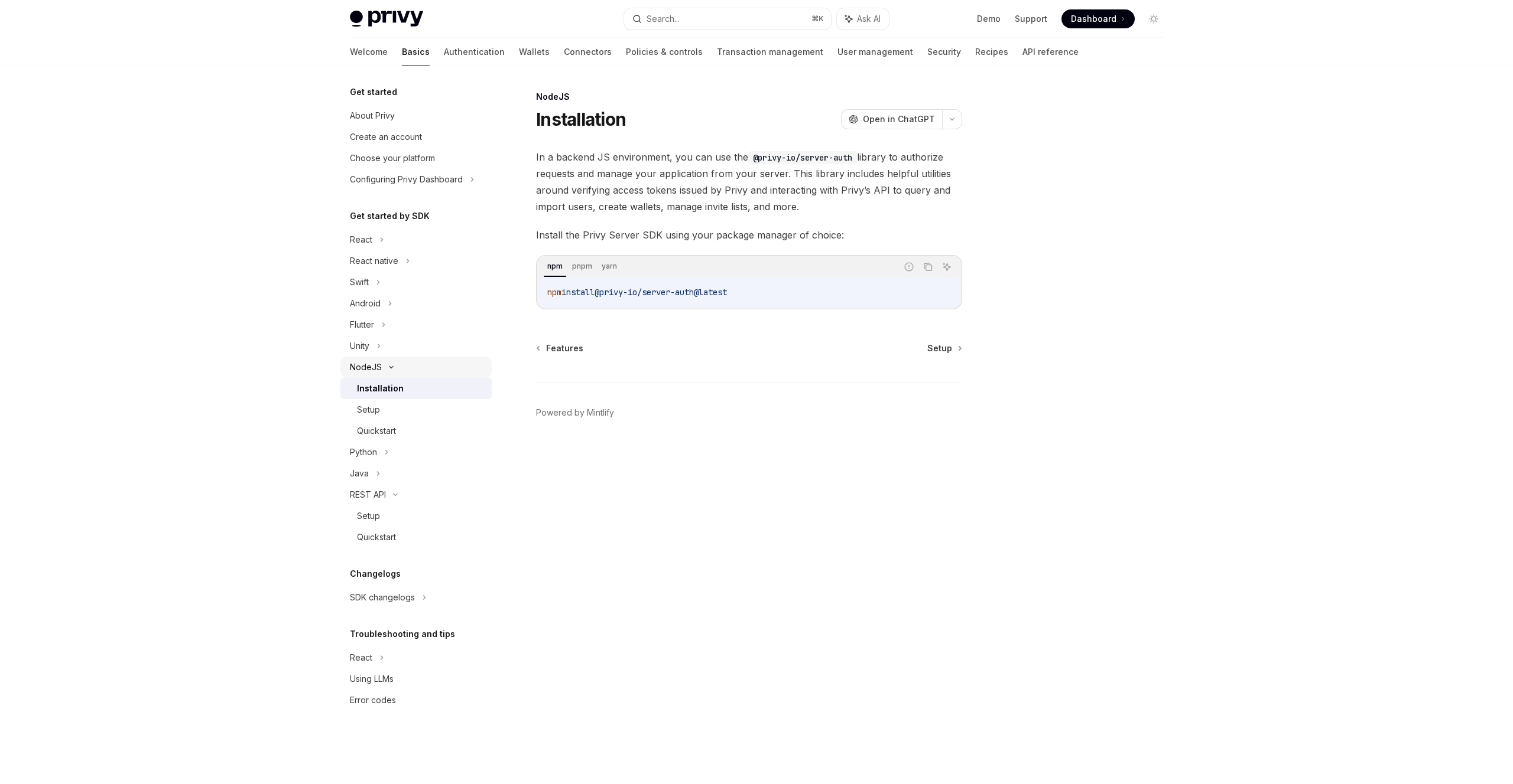
click at [385, 369] on icon at bounding box center [392, 367] width 14 height 5
click at [1106, 19] on span "Dashboard" at bounding box center [1093, 18] width 45 height 12
click at [1100, 16] on span "Dashboard" at bounding box center [1093, 18] width 45 height 12
click at [1087, 19] on span "Dashboard" at bounding box center [1093, 18] width 45 height 12
click at [1094, 23] on span "Dashboard" at bounding box center [1093, 18] width 45 height 12
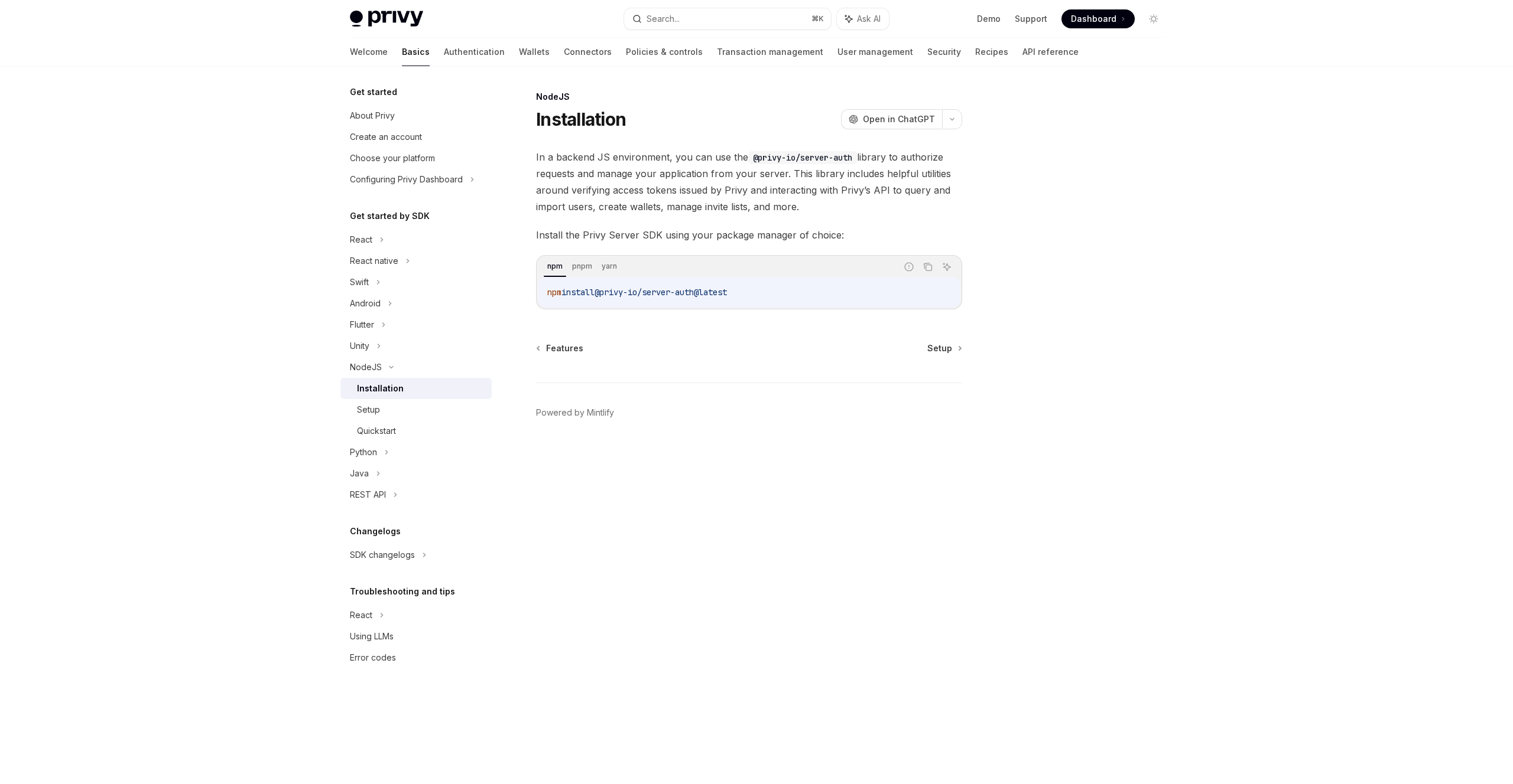
click at [1401, 53] on div at bounding box center [756, 33] width 1513 height 66
click at [1106, 18] on span "Dashboard" at bounding box center [1093, 18] width 45 height 12
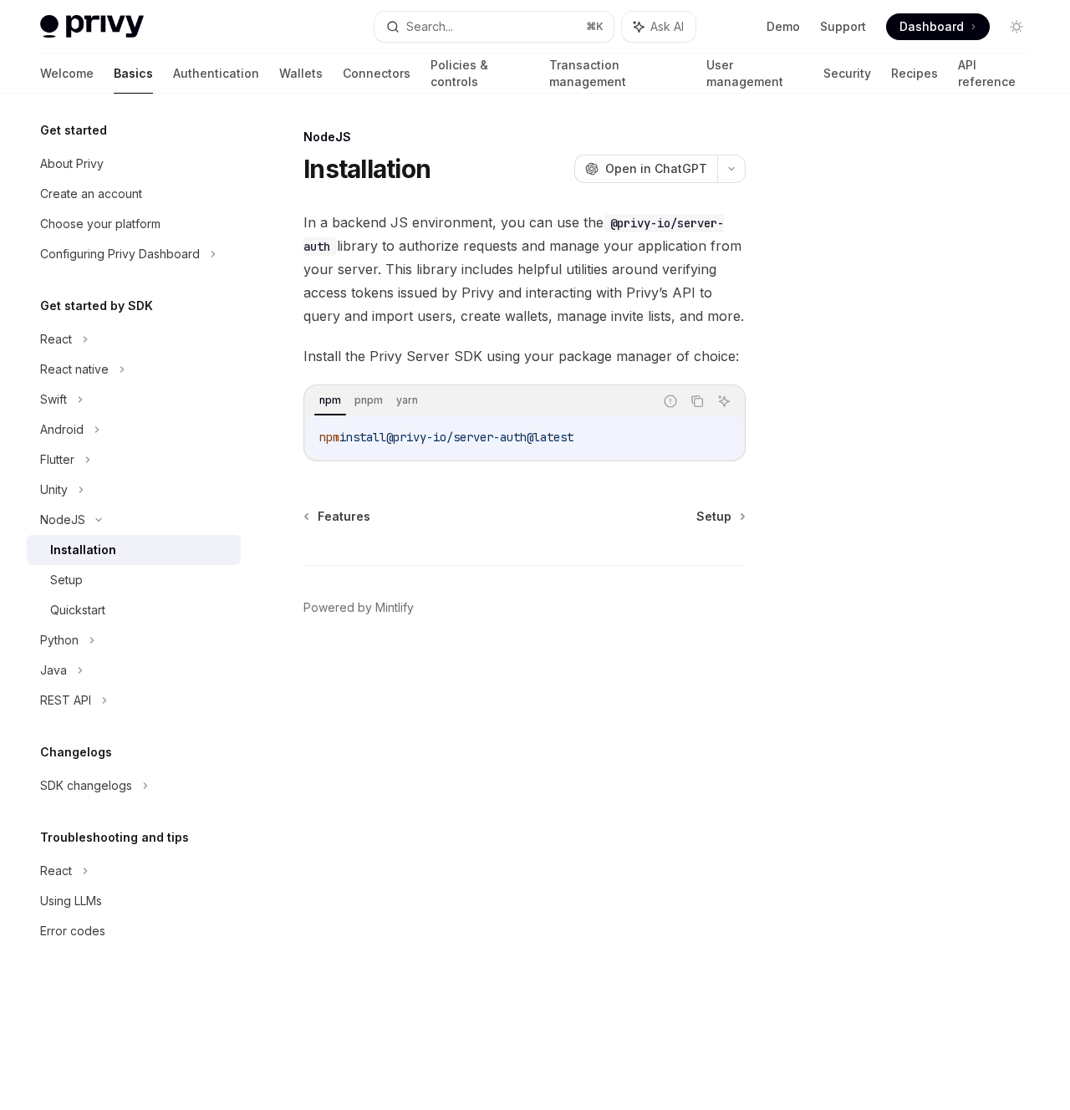
click at [807, 137] on div at bounding box center [916, 618] width 254 height 983
click at [1012, 27] on icon "Toggle dark mode" at bounding box center [1016, 26] width 13 height 13
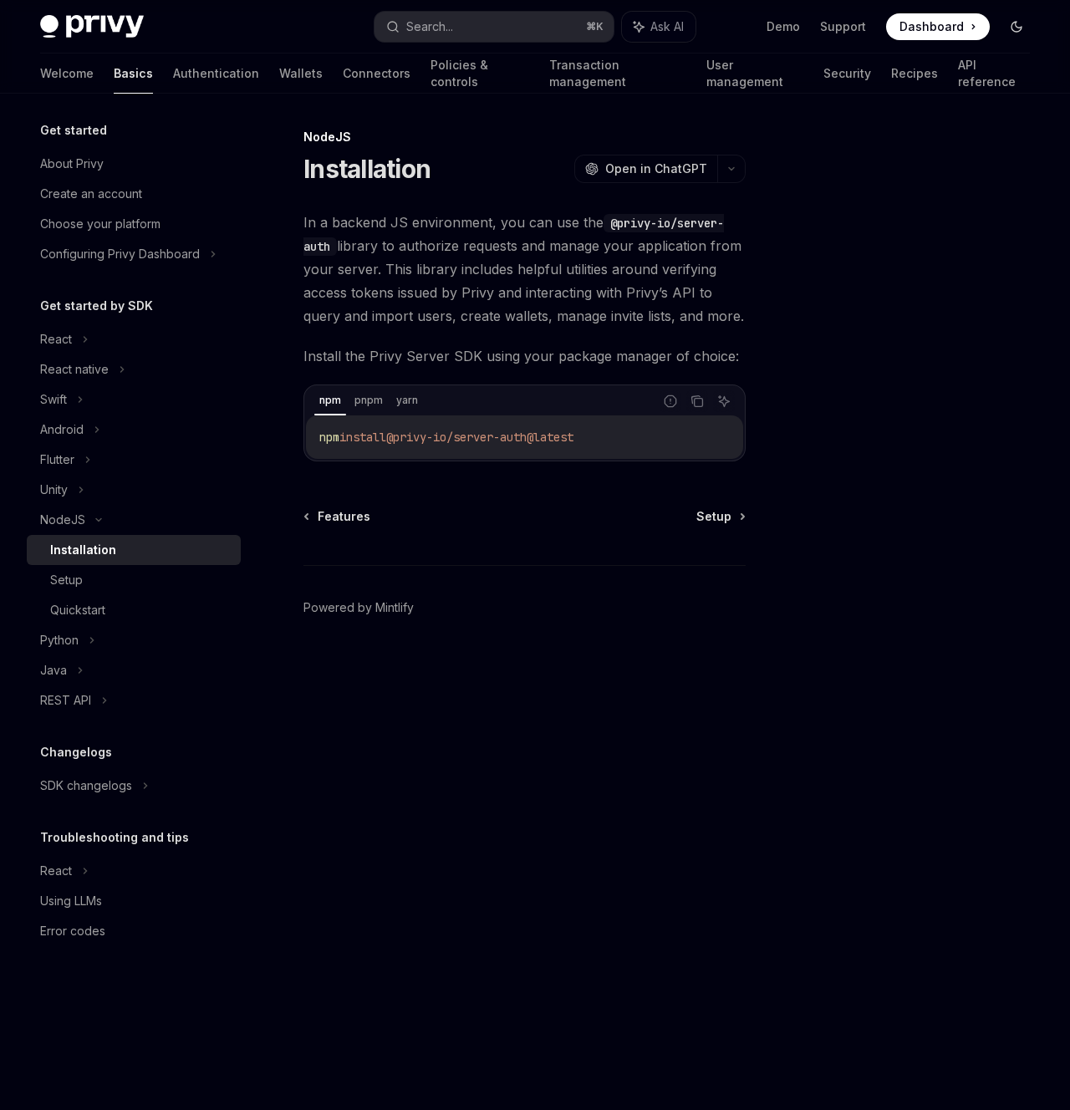
click at [1012, 27] on icon "Toggle dark mode" at bounding box center [1016, 26] width 13 height 13
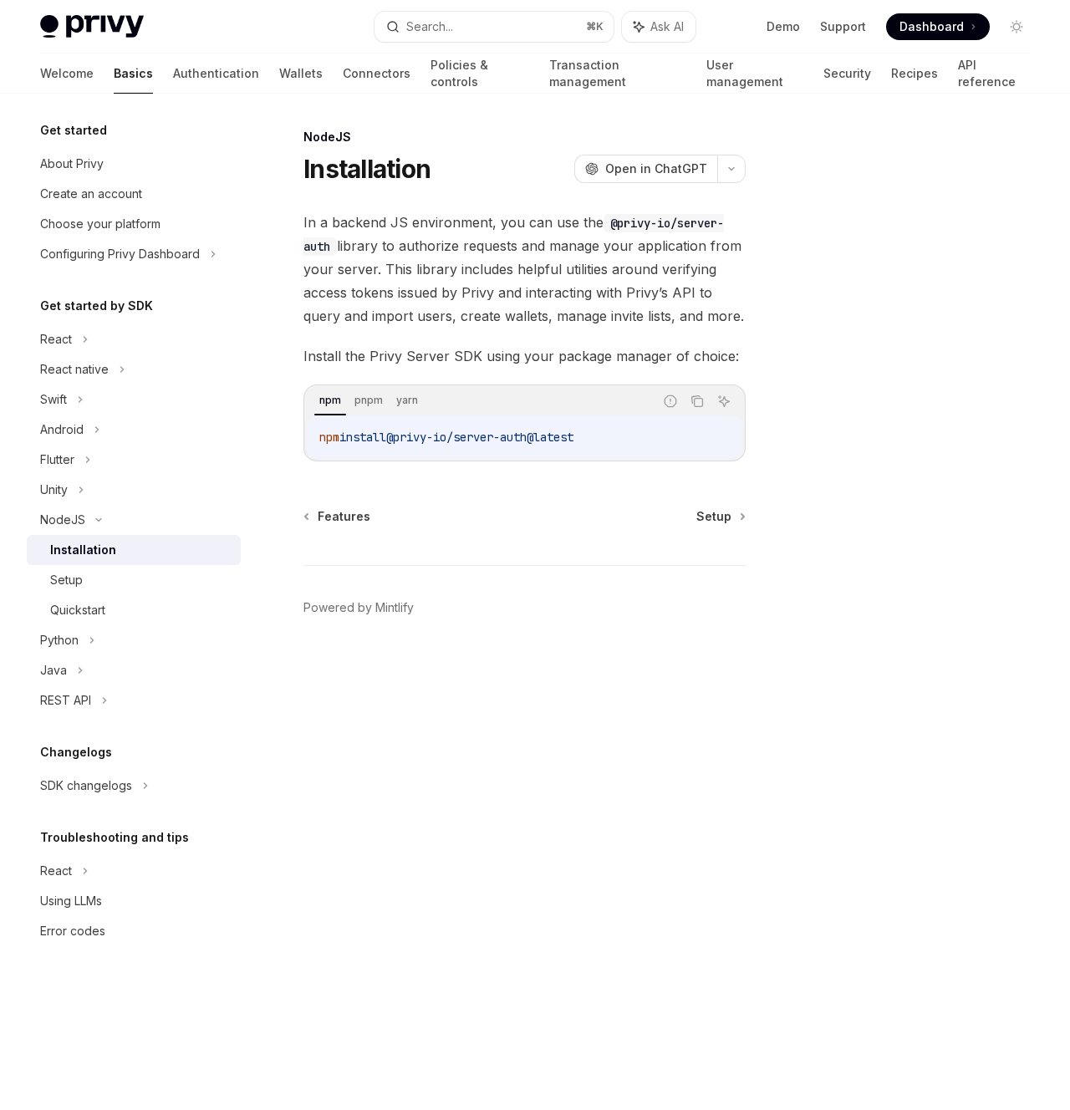
click at [100, 20] on img at bounding box center [92, 26] width 104 height 23
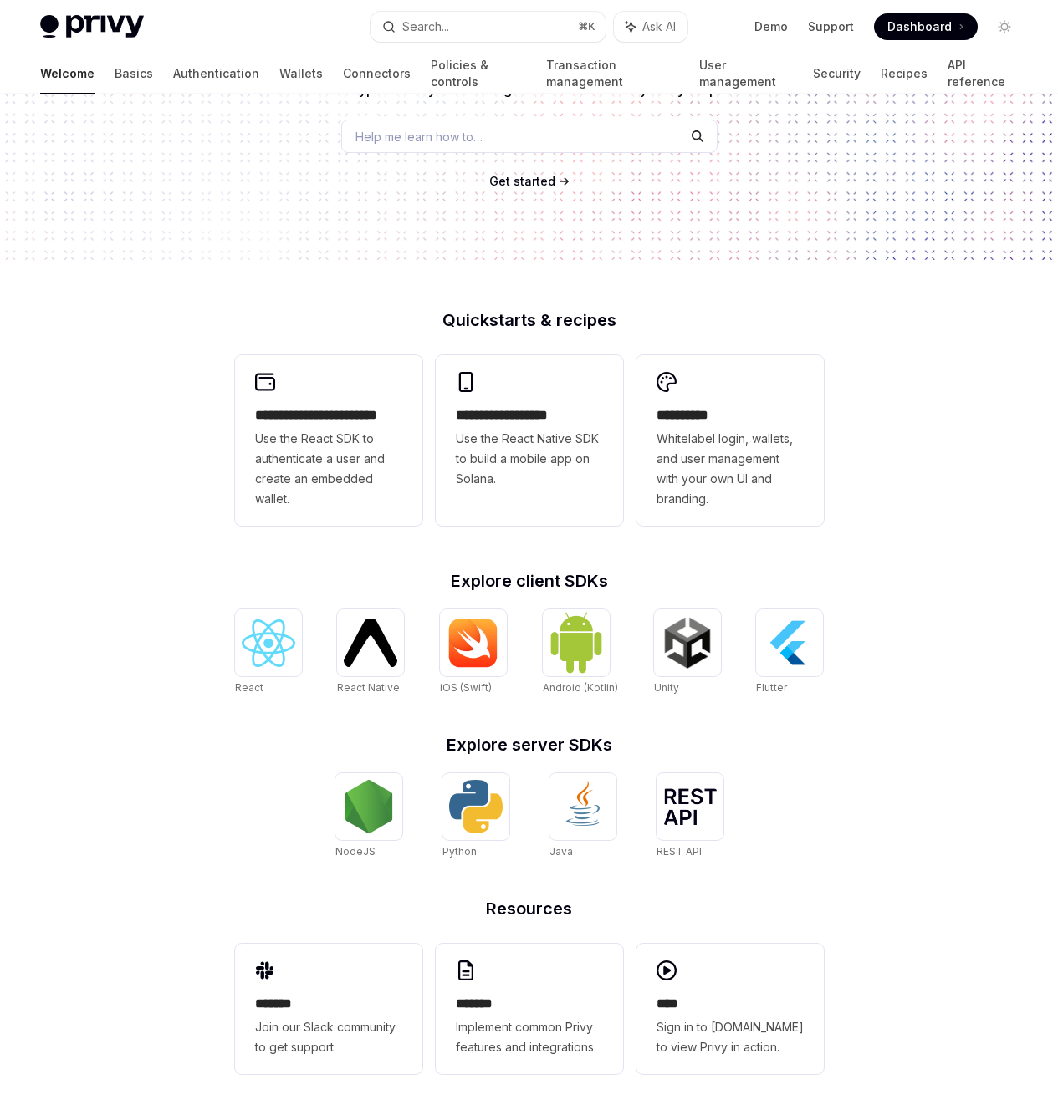
scroll to position [219, 0]
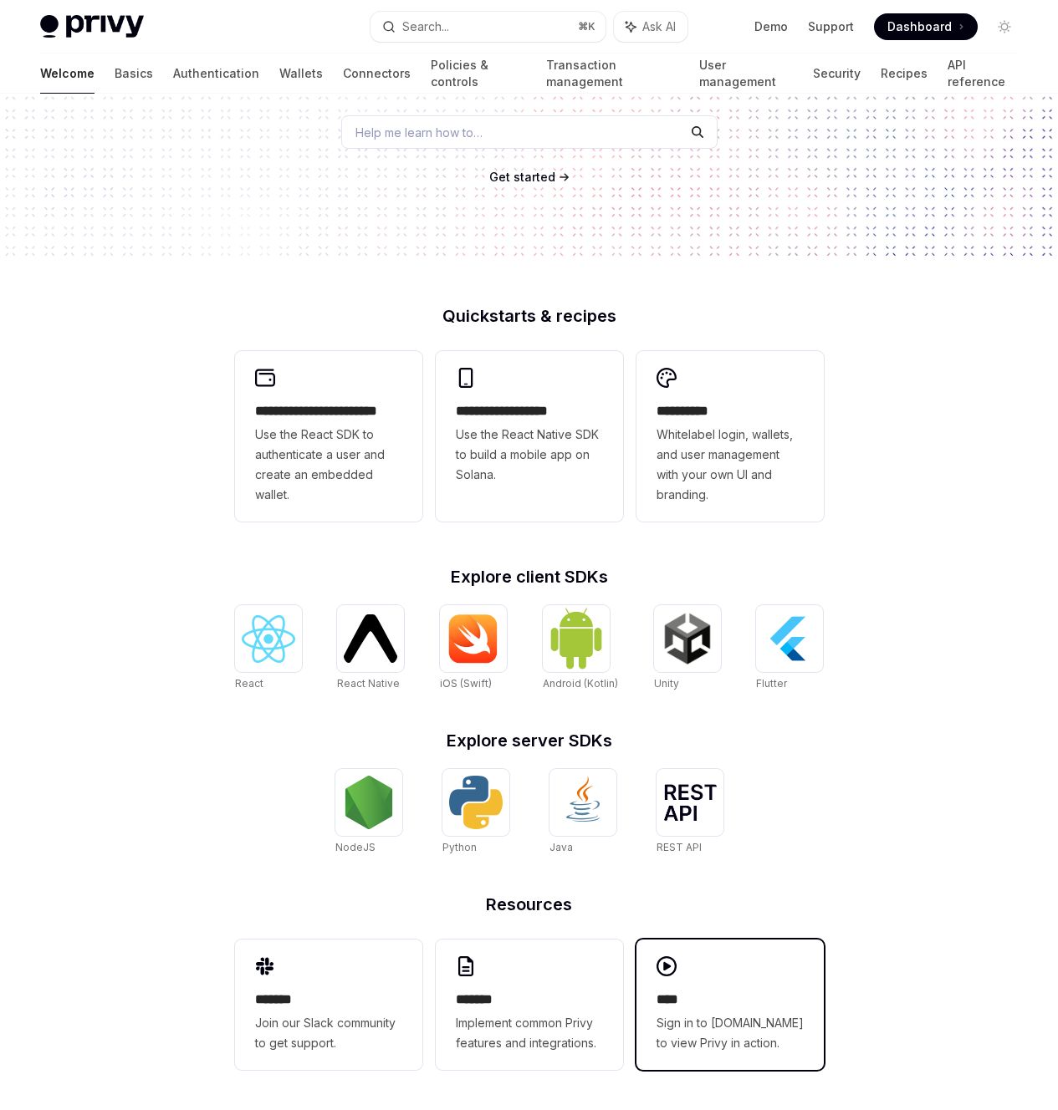
click at [684, 953] on div "**** Sign in to [DOMAIN_NAME] to view Privy in action." at bounding box center [729, 1005] width 187 height 130
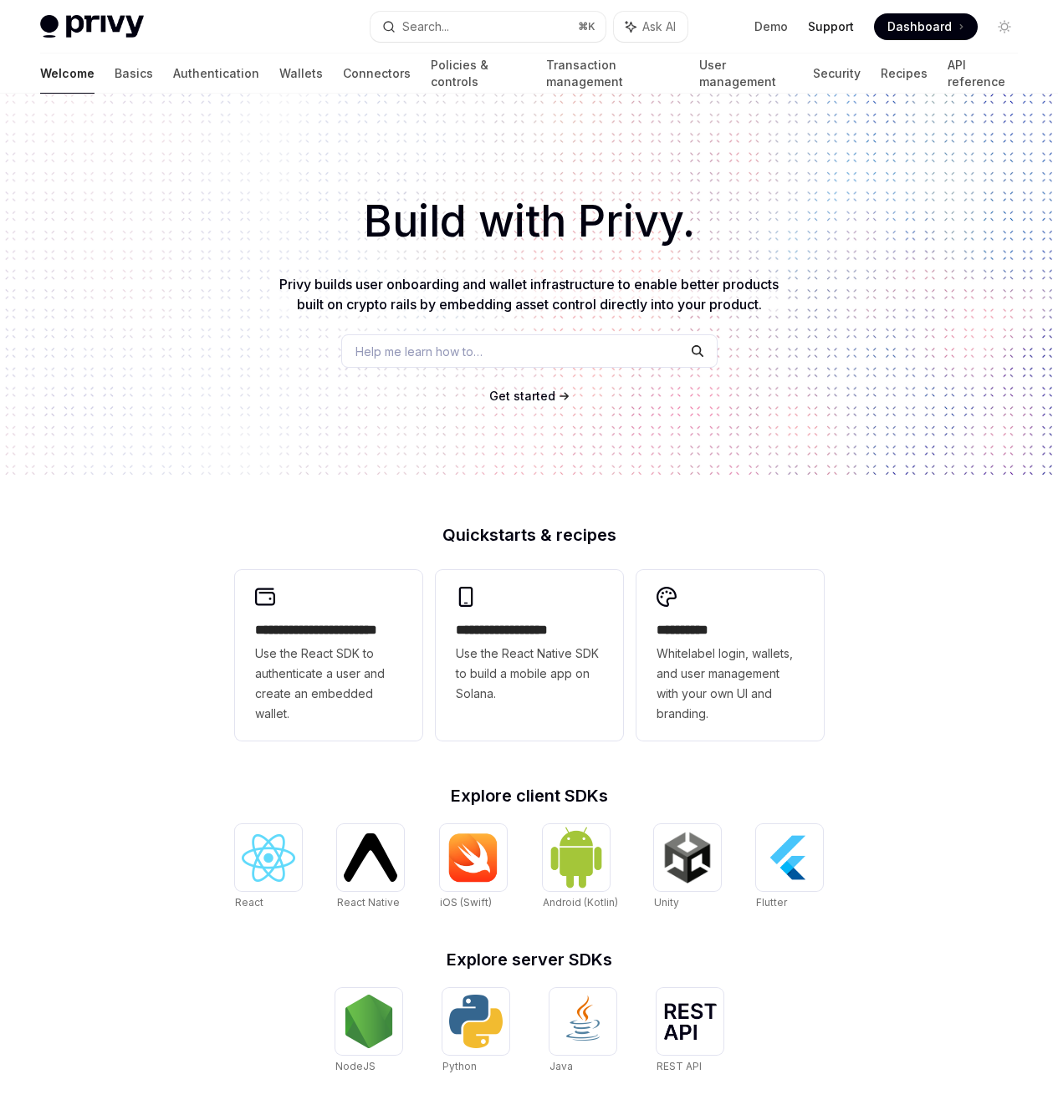
click at [829, 29] on link "Support" at bounding box center [831, 26] width 46 height 17
click at [346, 652] on span "Use the React SDK to authenticate a user and create an embedded wallet." at bounding box center [328, 684] width 147 height 80
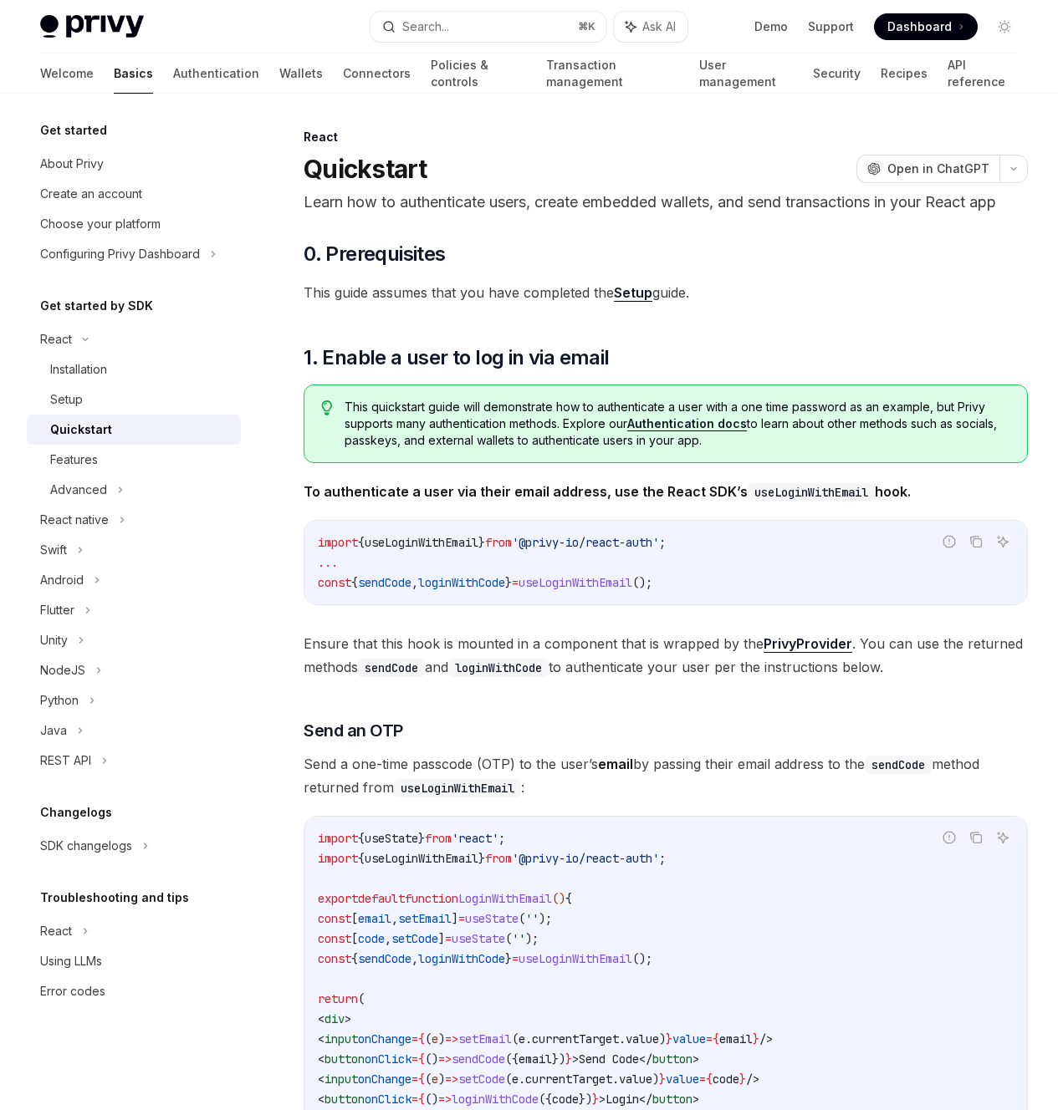
click at [639, 302] on link "Setup" at bounding box center [633, 293] width 38 height 18
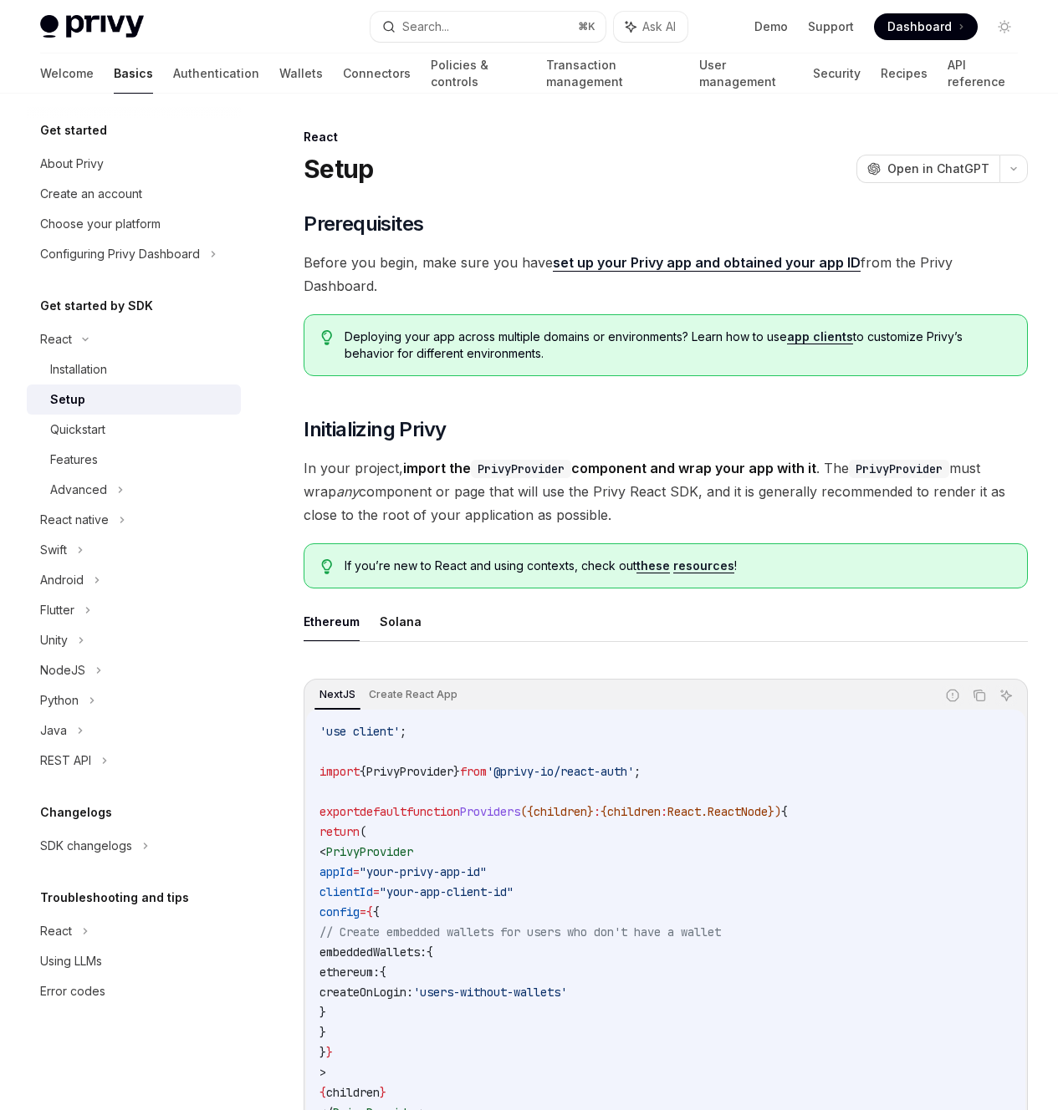
click at [647, 264] on link "set up your Privy app and obtained your app ID" at bounding box center [707, 263] width 308 height 18
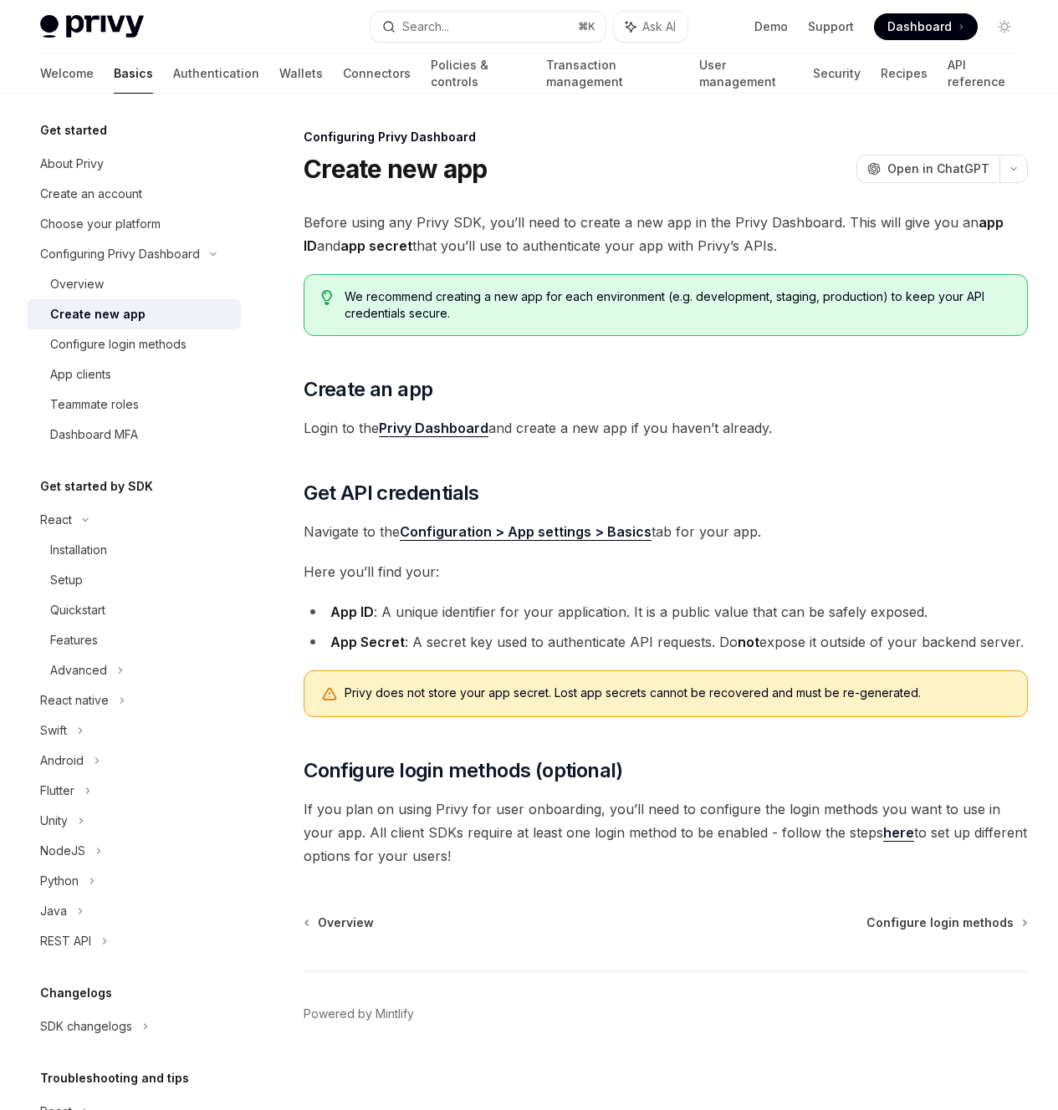
click at [432, 437] on link "Privy Dashboard" at bounding box center [434, 429] width 110 height 18
click at [906, 14] on span at bounding box center [926, 26] width 104 height 27
drag, startPoint x: 156, startPoint y: 11, endPoint x: 125, endPoint y: 20, distance: 32.3
click at [125, 20] on div "Privy Docs home page Search... ⌘ K Ask AI Demo Support Dashboard Dashboard Sear…" at bounding box center [529, 27] width 978 height 54
copy span "Privy Docs home page"
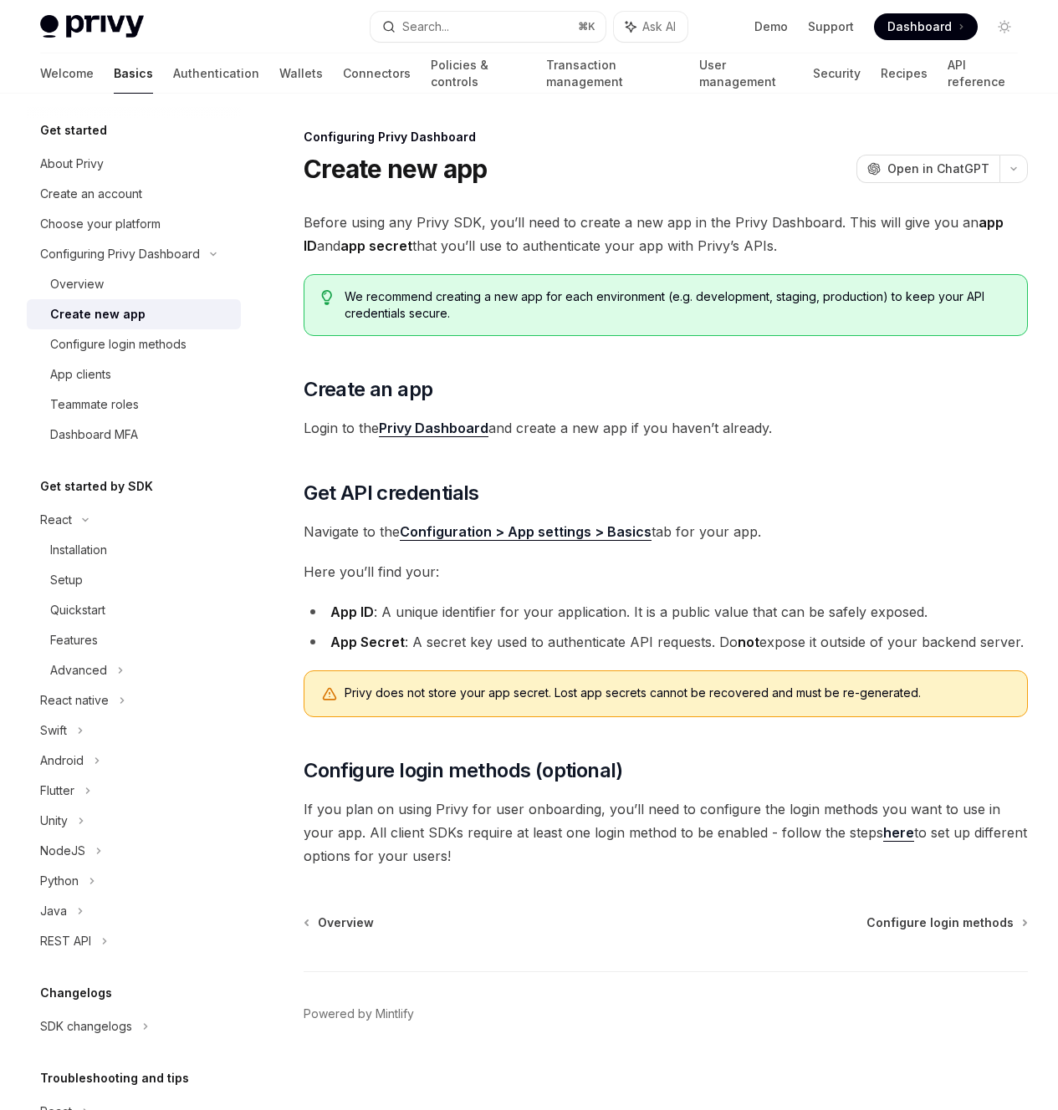
click at [0, 0] on div "On this page Create an app Get API credentials Configure login methods (optiona…" at bounding box center [0, 0] width 0 height 0
click at [115, 28] on img at bounding box center [92, 26] width 104 height 23
type textarea "*"
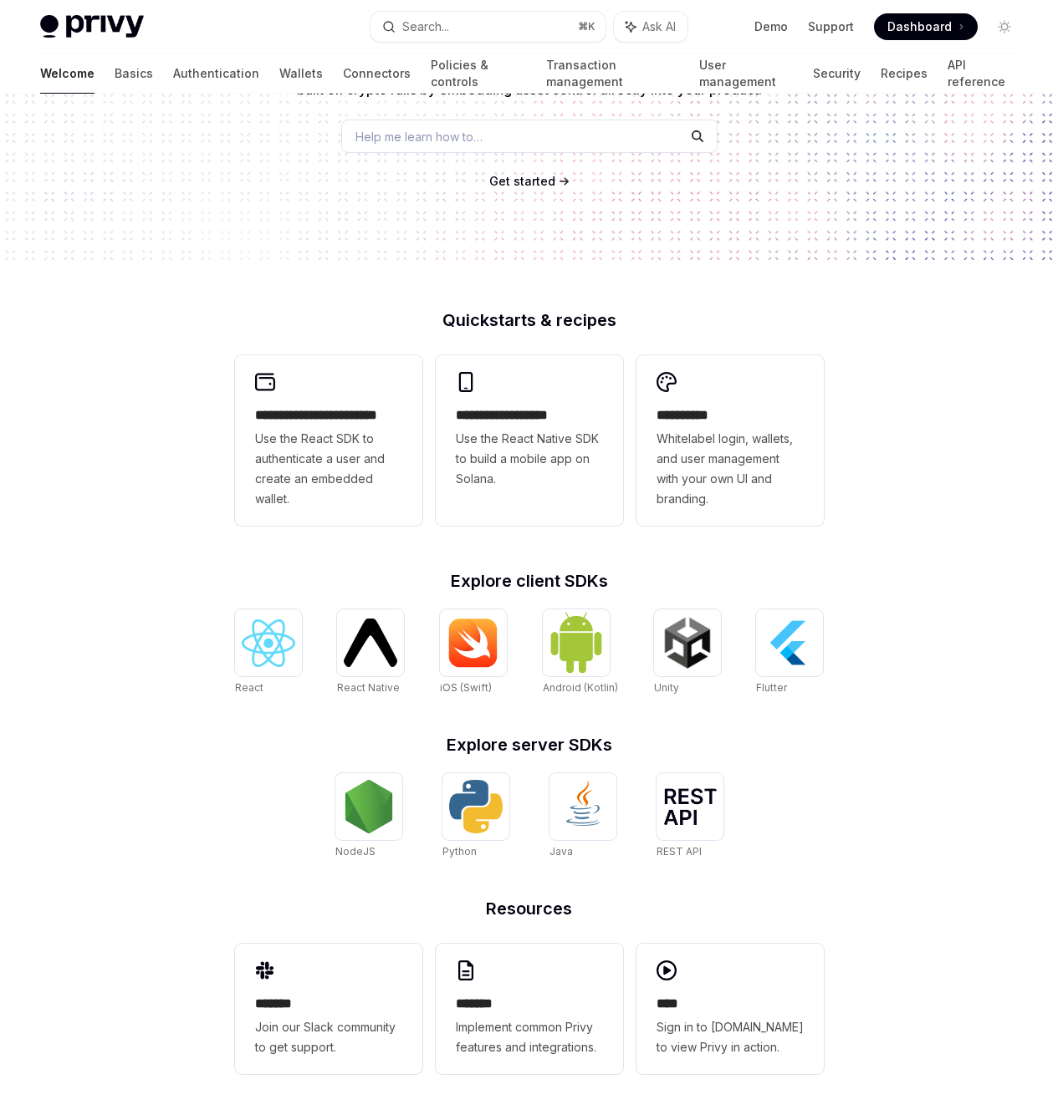
scroll to position [219, 0]
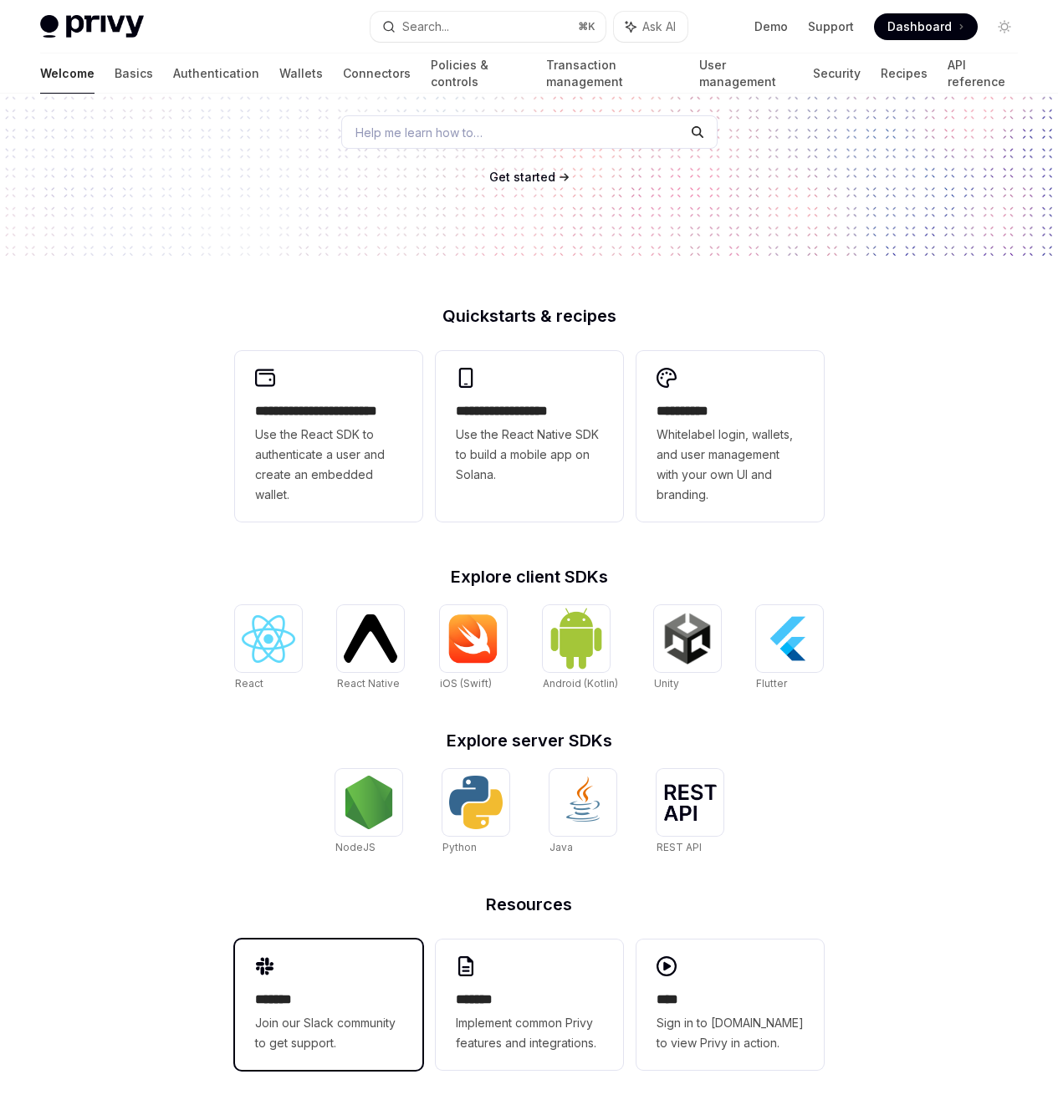
click at [375, 995] on h2 "*******" at bounding box center [328, 1000] width 147 height 20
